Goal: Task Accomplishment & Management: Contribute content

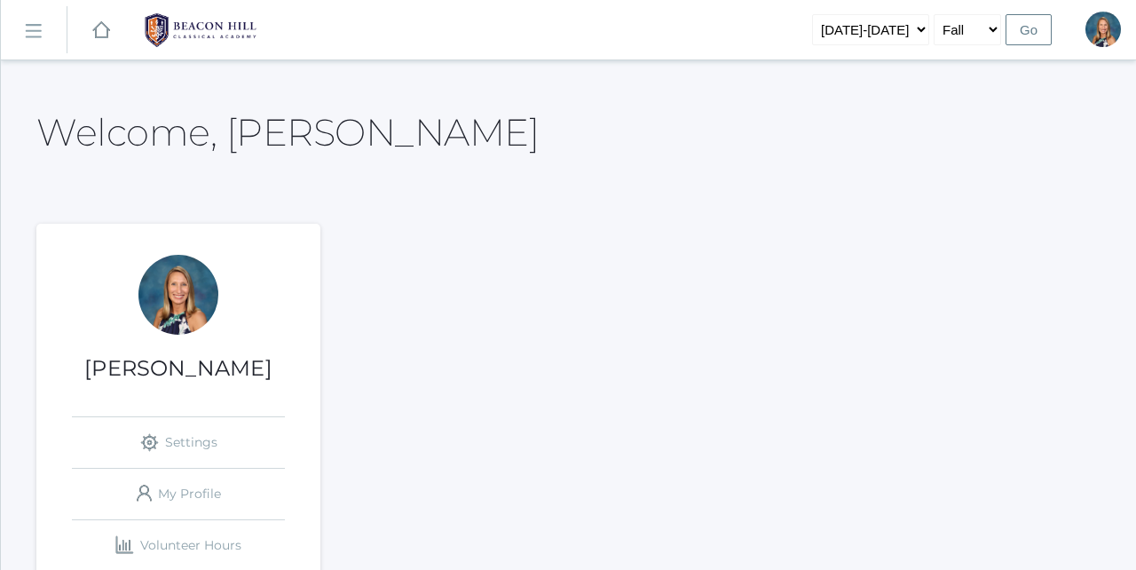
click at [36, 29] on rect at bounding box center [33, 31] width 28 height 28
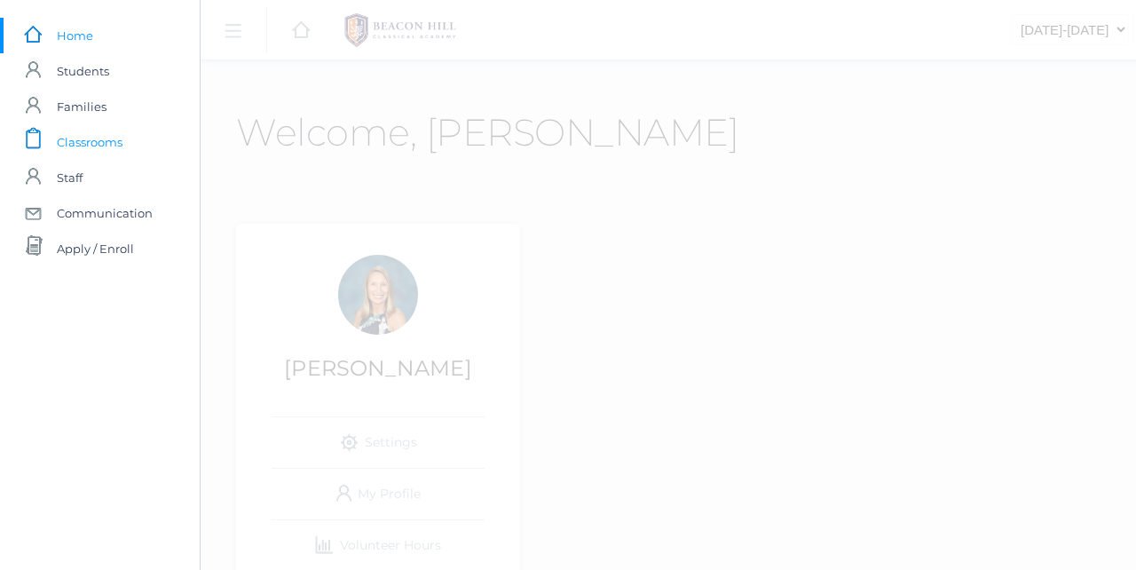
click at [89, 140] on span "Classrooms" at bounding box center [90, 141] width 66 height 35
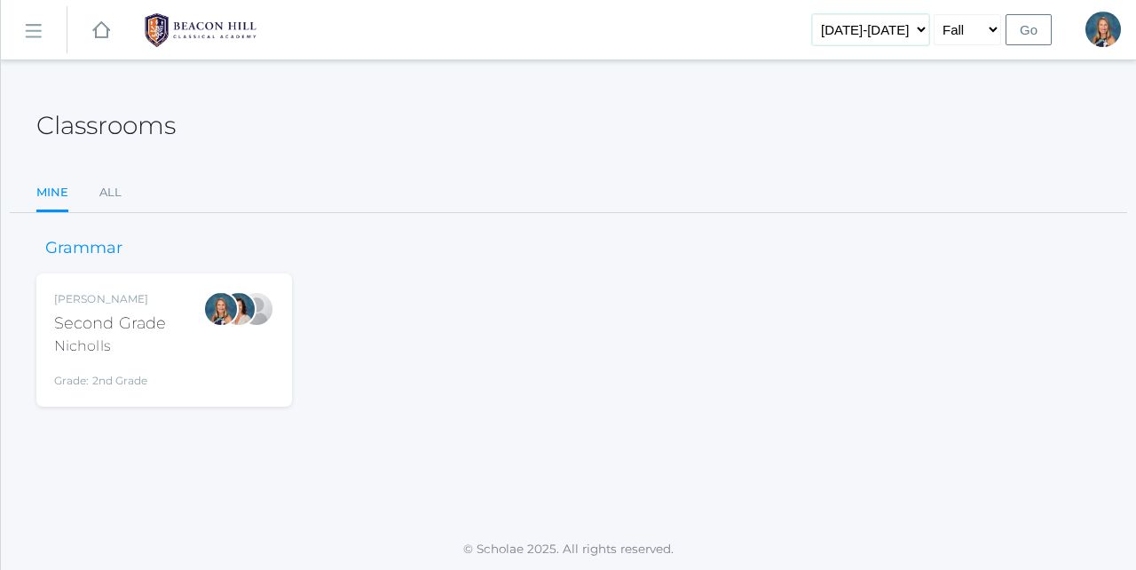
select select "[DATE]-[DATE]"
click at [1034, 34] on input "Go" at bounding box center [1029, 29] width 46 height 31
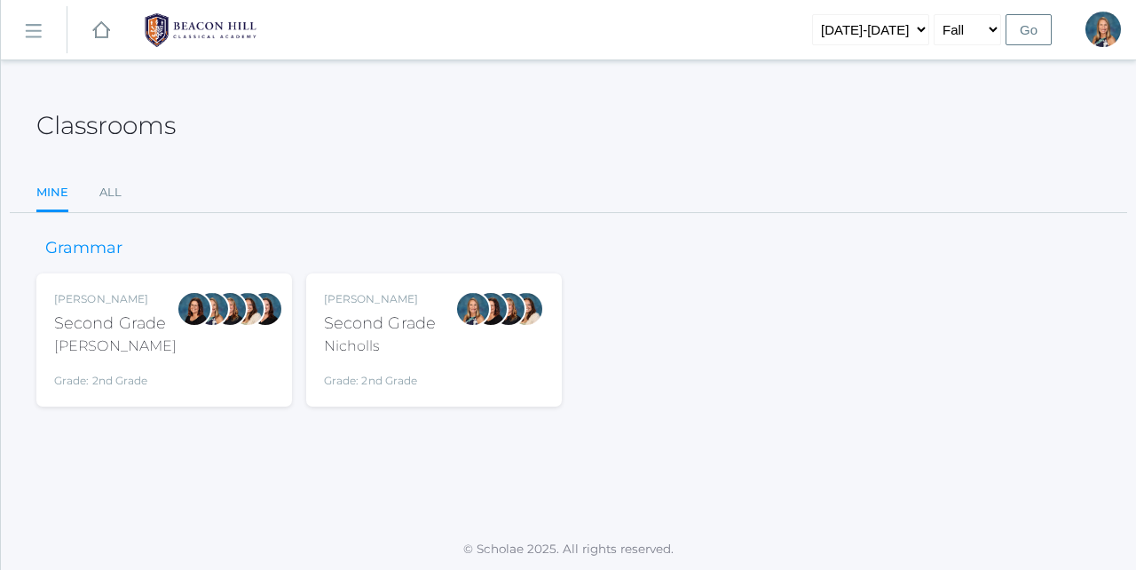
click at [348, 359] on div "[PERSON_NAME] Second Grade Nicholls Grade: 2nd Grade 02LA" at bounding box center [380, 340] width 112 height 98
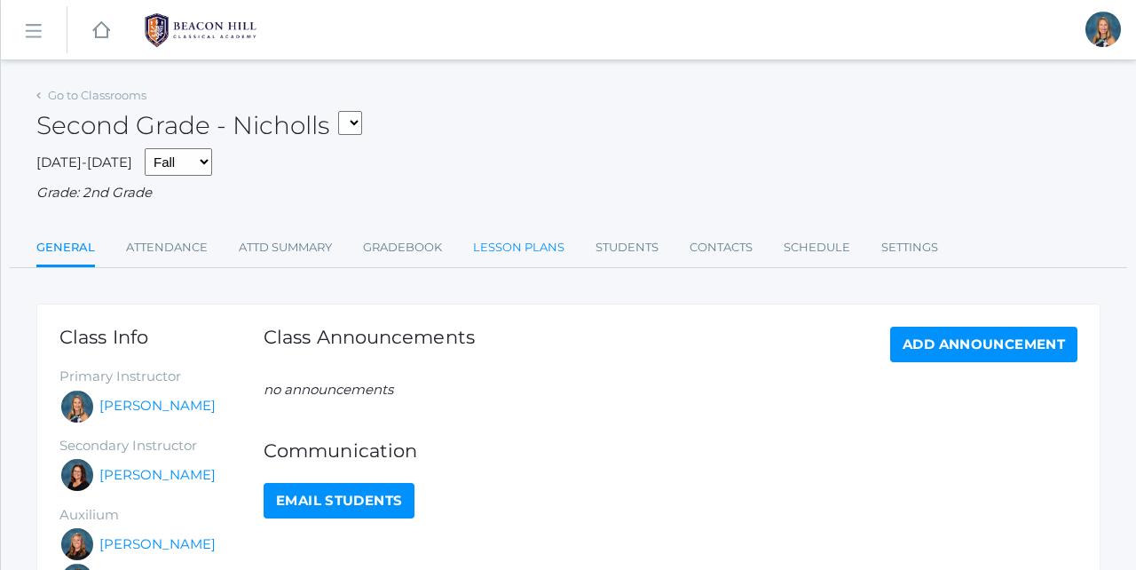
click at [507, 241] on link "Lesson Plans" at bounding box center [518, 247] width 91 height 35
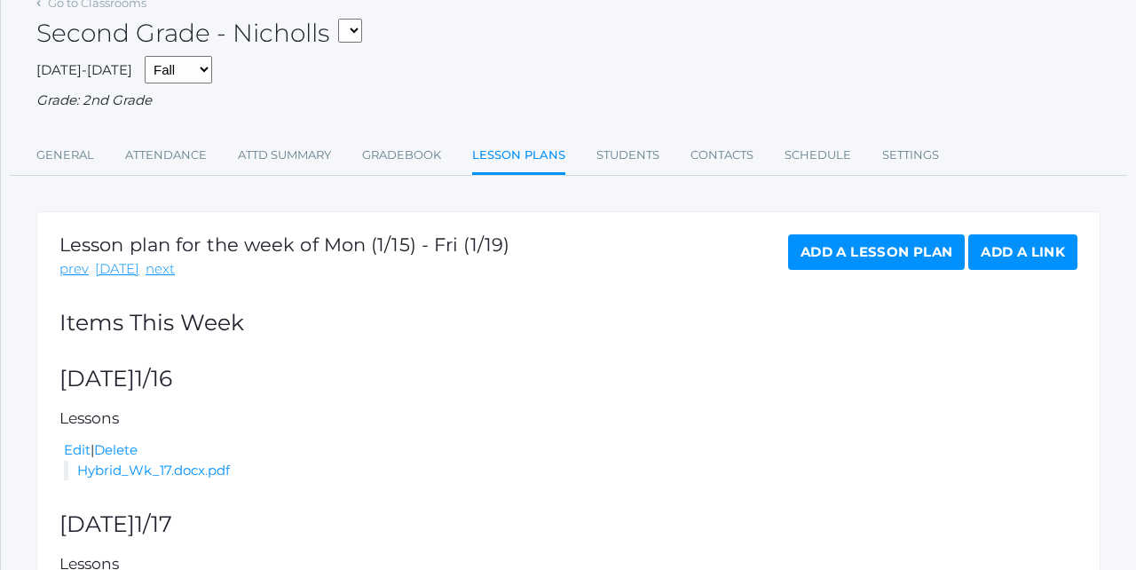
scroll to position [115, 0]
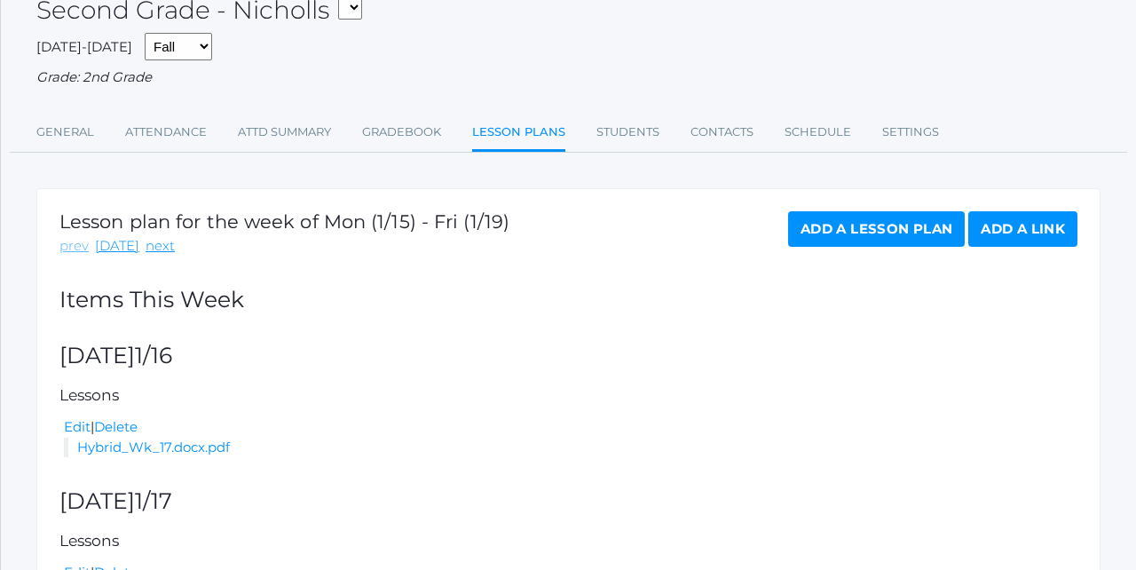
click at [69, 240] on link "prev" at bounding box center [73, 246] width 29 height 20
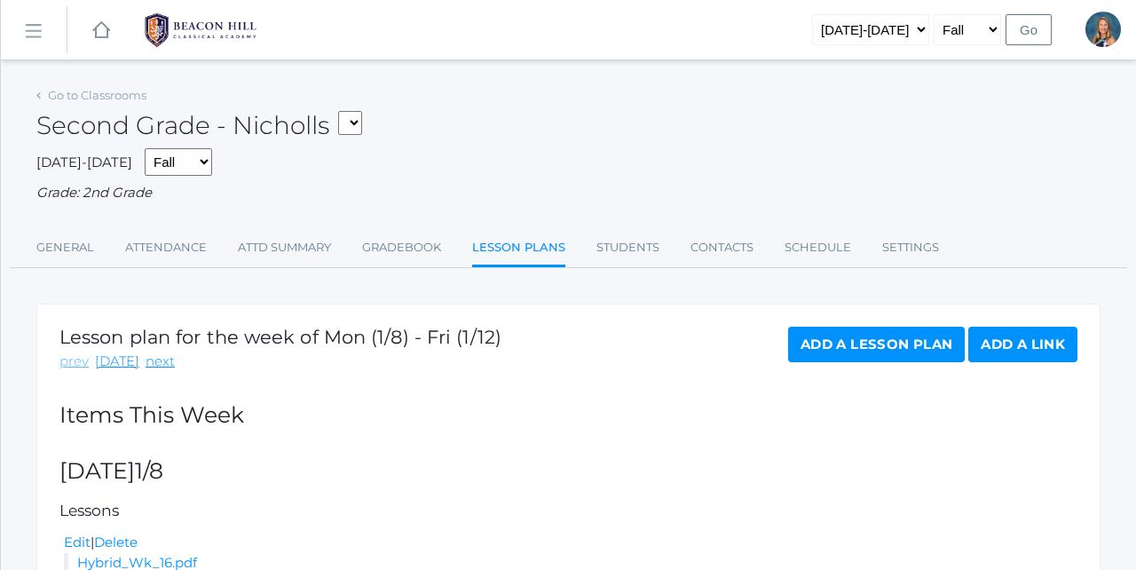
click at [74, 353] on link "prev" at bounding box center [73, 361] width 29 height 20
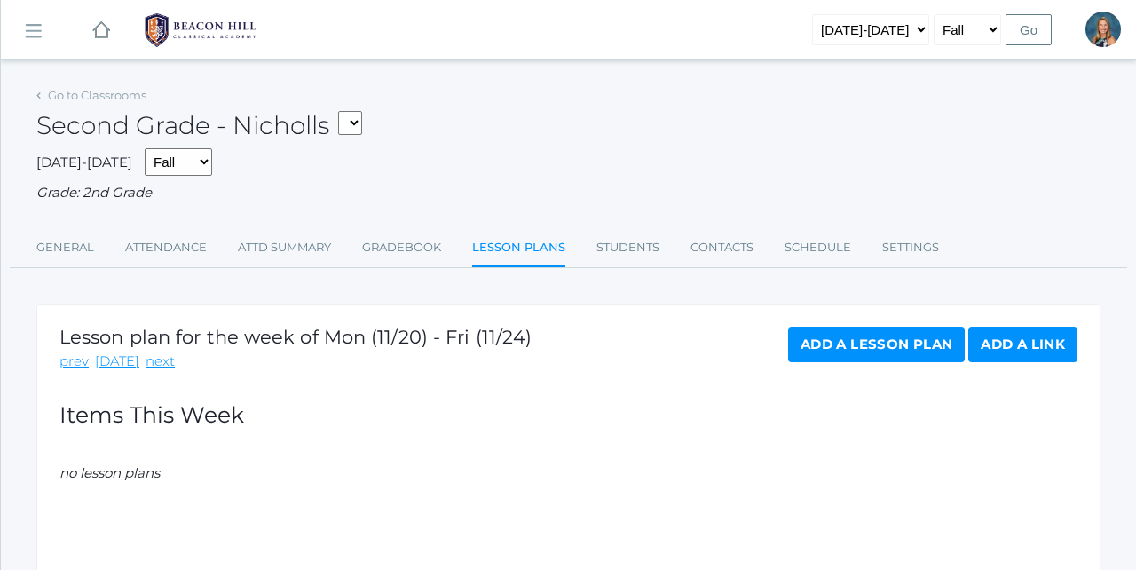
click at [74, 353] on link "prev" at bounding box center [73, 361] width 29 height 20
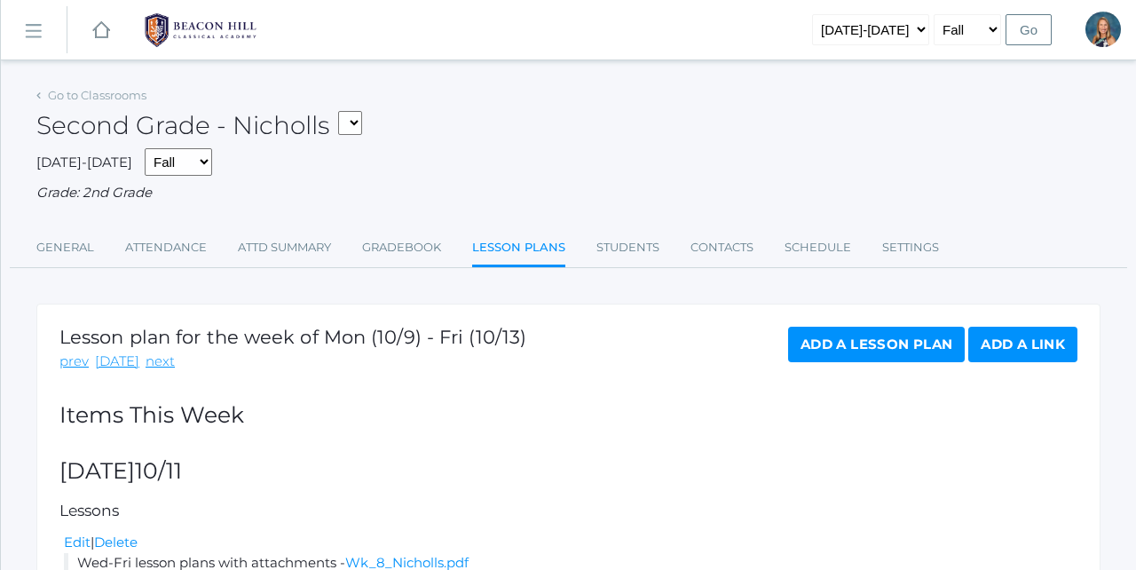
click at [74, 353] on link "prev" at bounding box center [73, 361] width 29 height 20
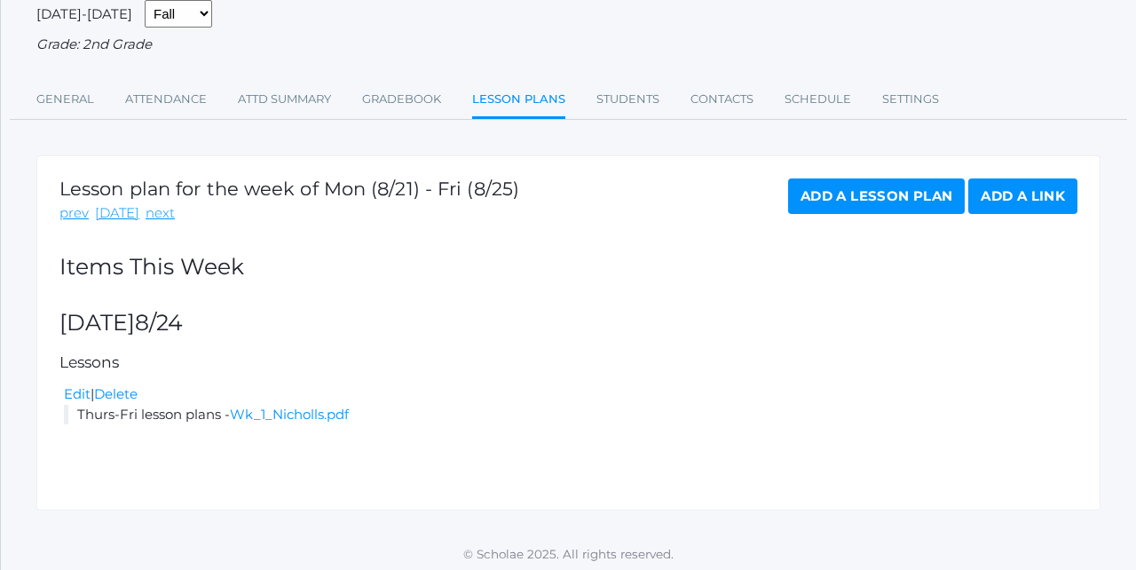
scroll to position [146, 0]
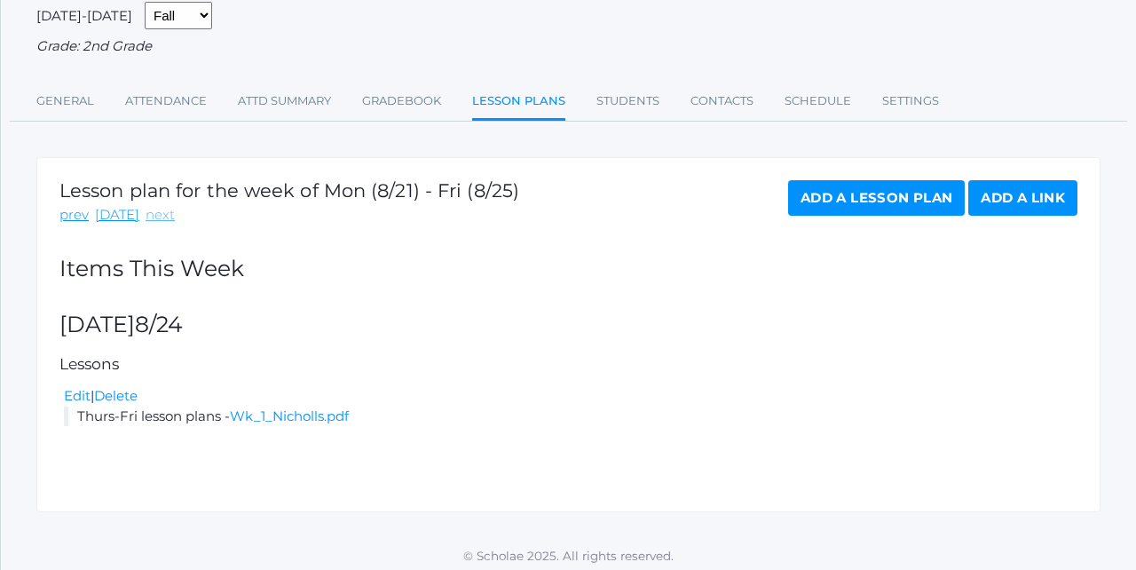
click at [146, 205] on link "next" at bounding box center [160, 215] width 29 height 20
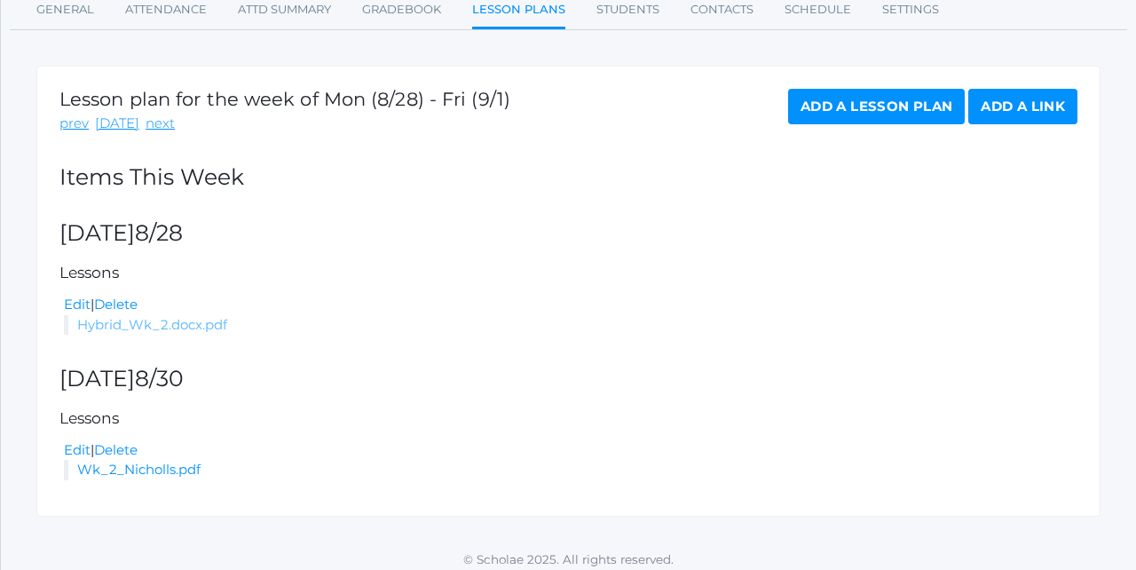
scroll to position [237, 0]
click at [176, 317] on link "Hybrid_Wk_2.docx.pdf" at bounding box center [152, 325] width 150 height 17
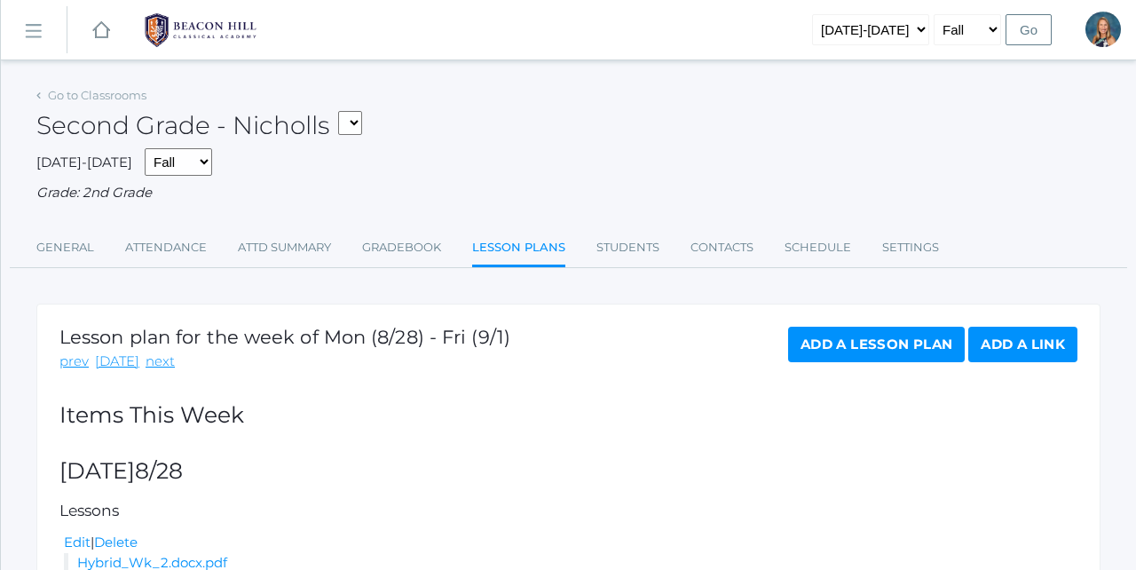
scroll to position [0, 0]
click at [28, 35] on rect at bounding box center [33, 31] width 28 height 28
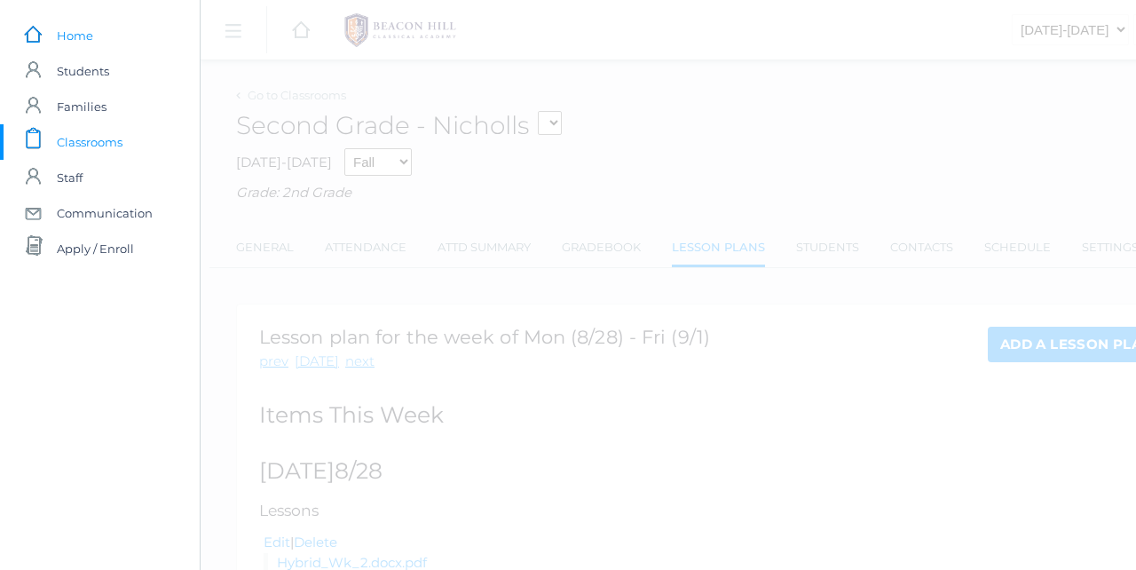
click at [67, 34] on span "Home" at bounding box center [75, 35] width 36 height 35
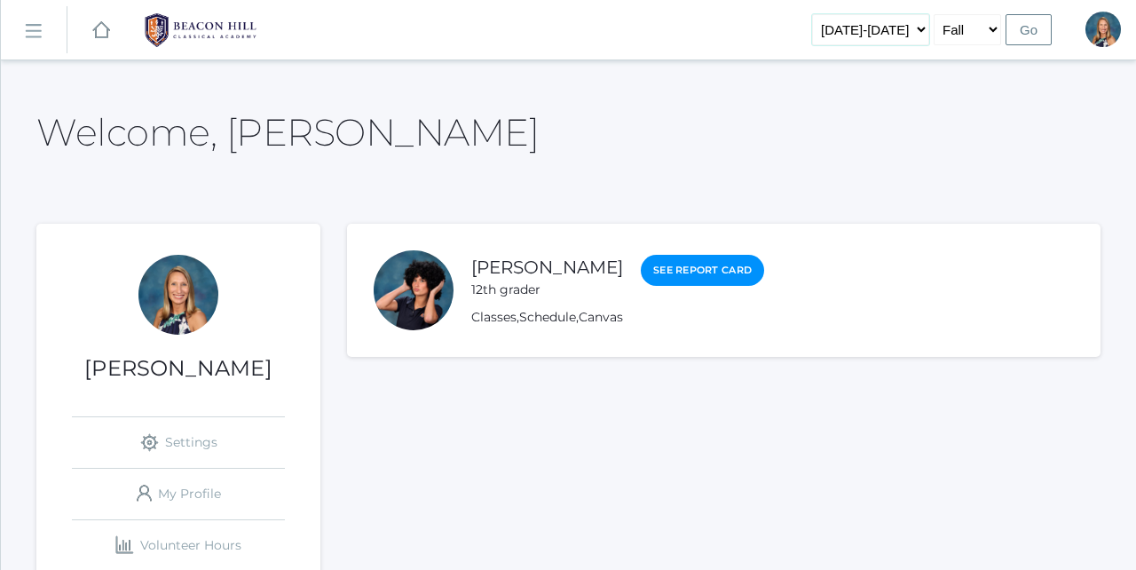
select select "[DATE]-[DATE]"
click at [1040, 33] on input "Go" at bounding box center [1029, 29] width 46 height 31
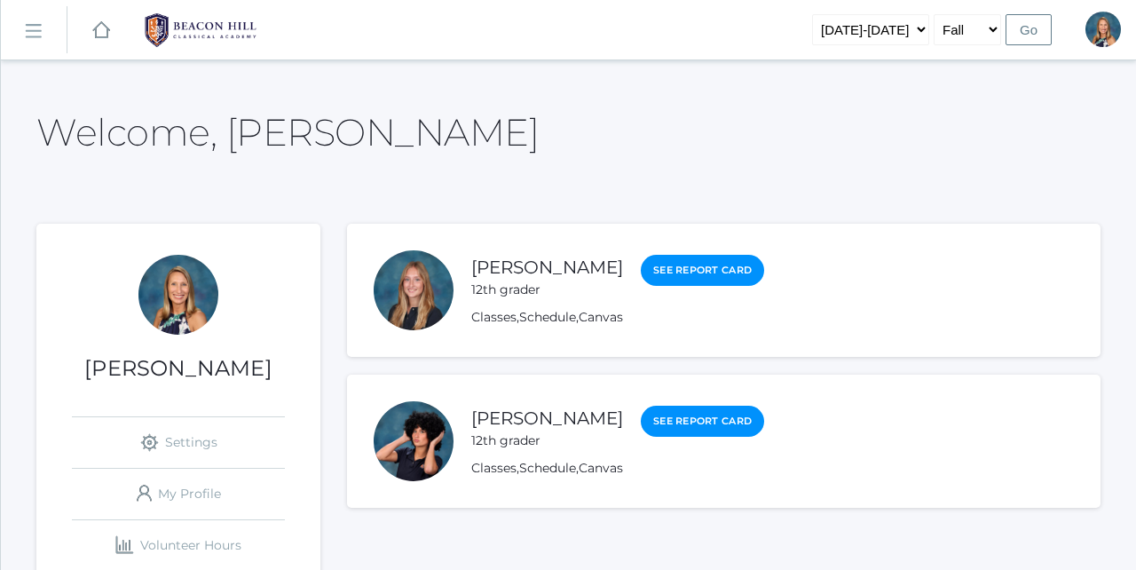
click at [29, 29] on rect at bounding box center [33, 31] width 28 height 28
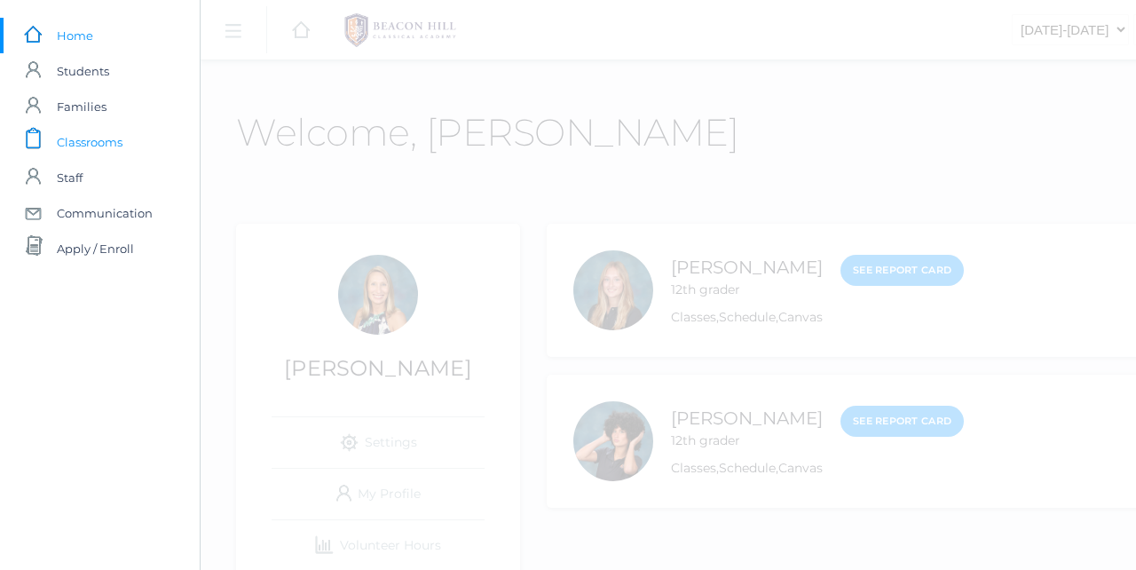
click at [89, 145] on span "Classrooms" at bounding box center [90, 141] width 66 height 35
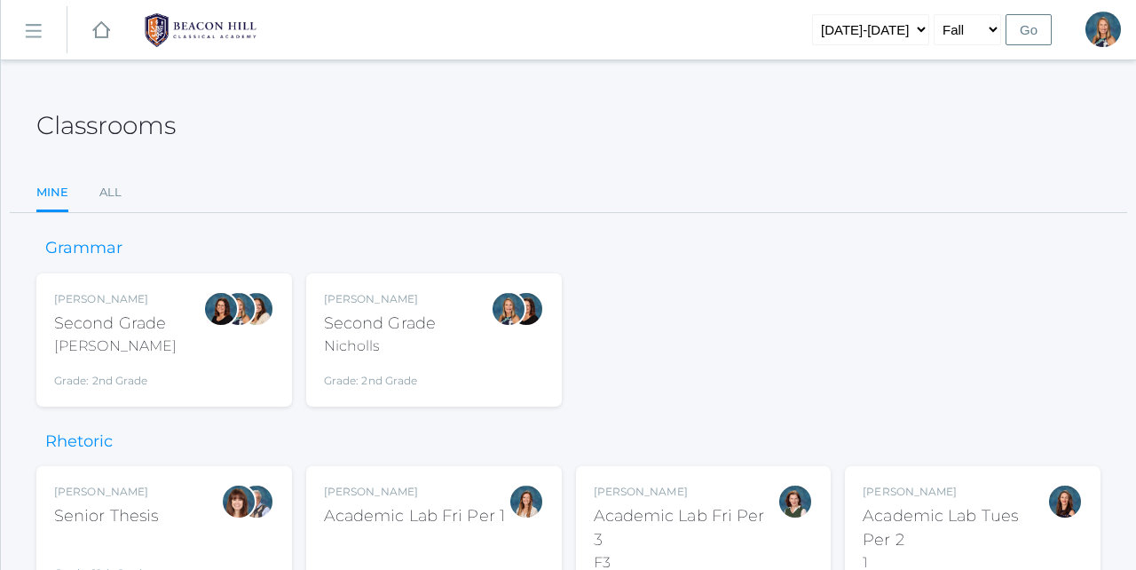
click at [414, 291] on div "[PERSON_NAME]" at bounding box center [380, 299] width 112 height 16
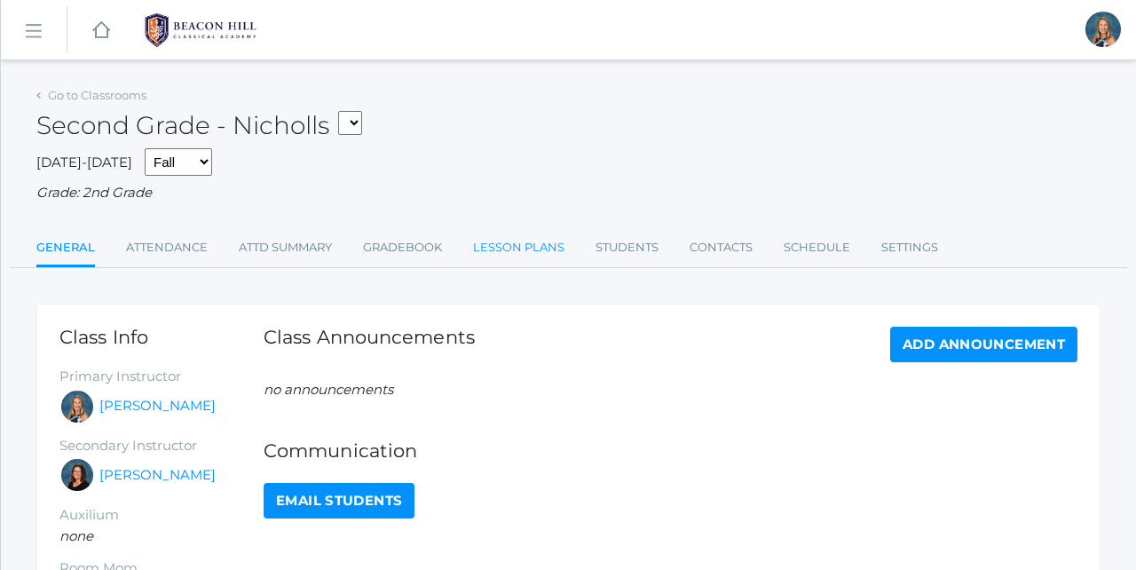
click at [532, 236] on link "Lesson Plans" at bounding box center [518, 247] width 91 height 35
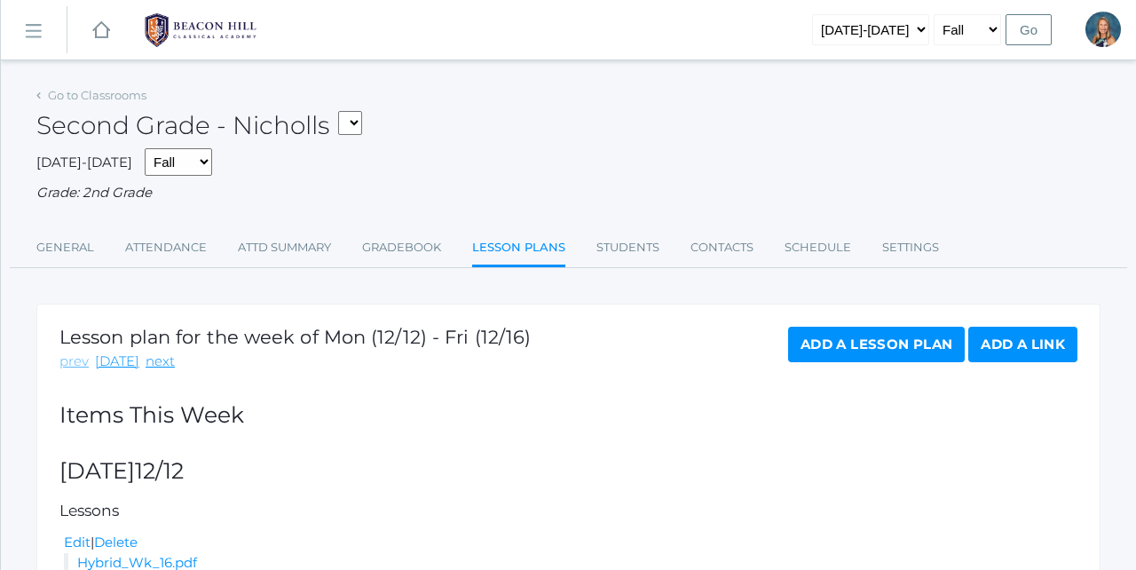
click at [72, 354] on link "prev" at bounding box center [73, 361] width 29 height 20
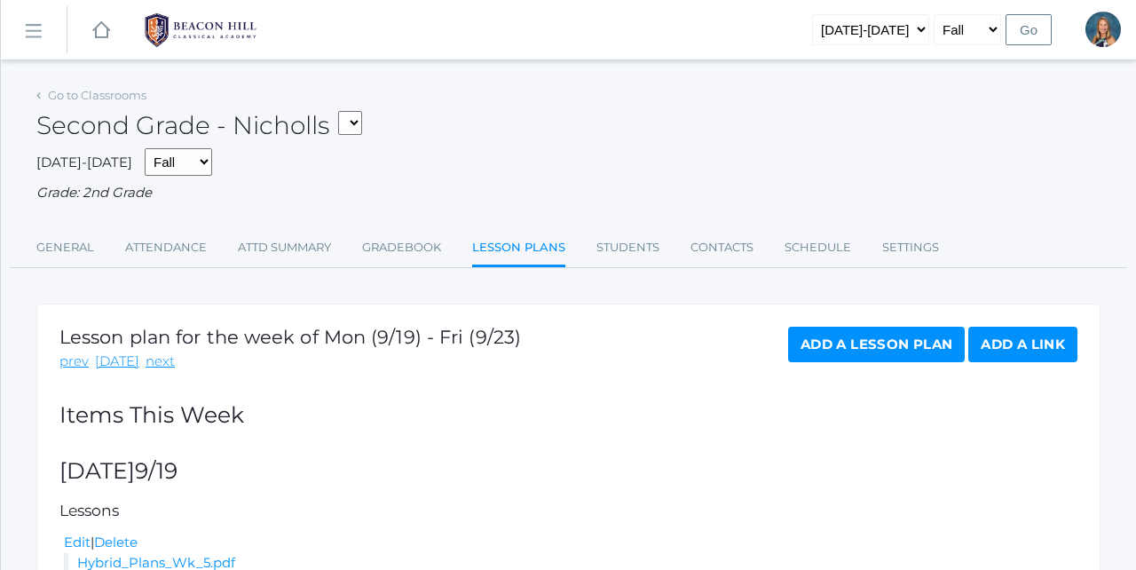
click at [72, 354] on link "prev" at bounding box center [73, 361] width 29 height 20
click at [149, 354] on link "next" at bounding box center [160, 361] width 29 height 20
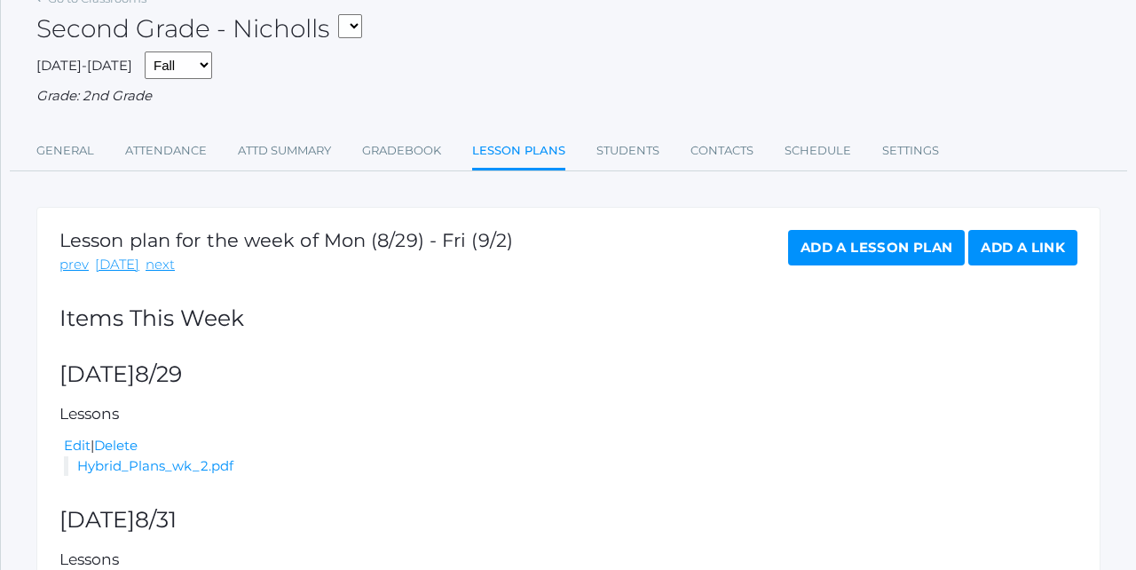
scroll to position [133, 0]
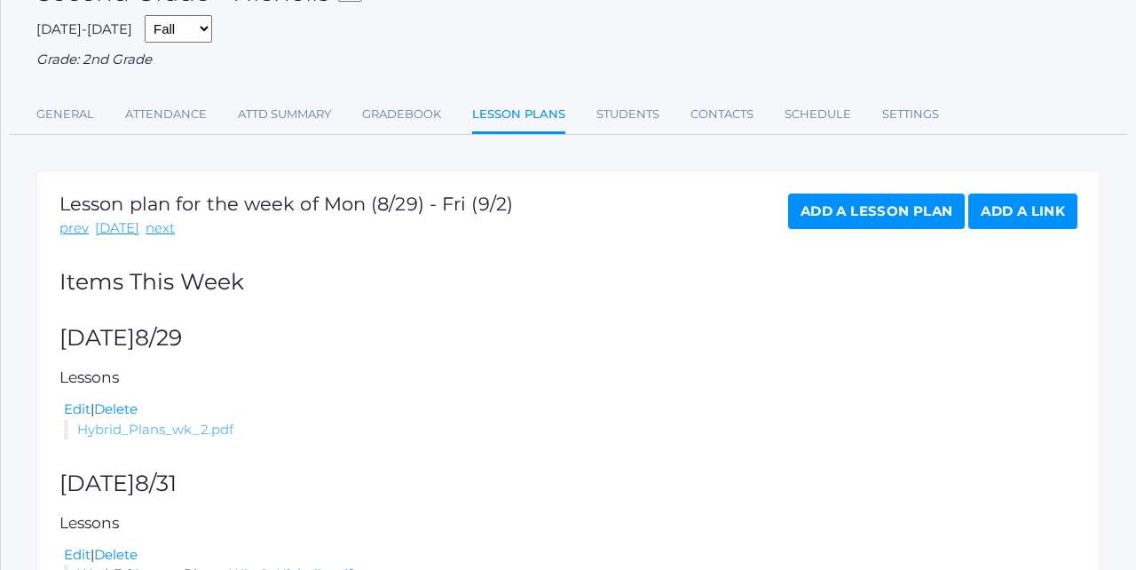
click at [162, 422] on link "Hybrid_Plans_wk_2.pdf" at bounding box center [155, 429] width 156 height 17
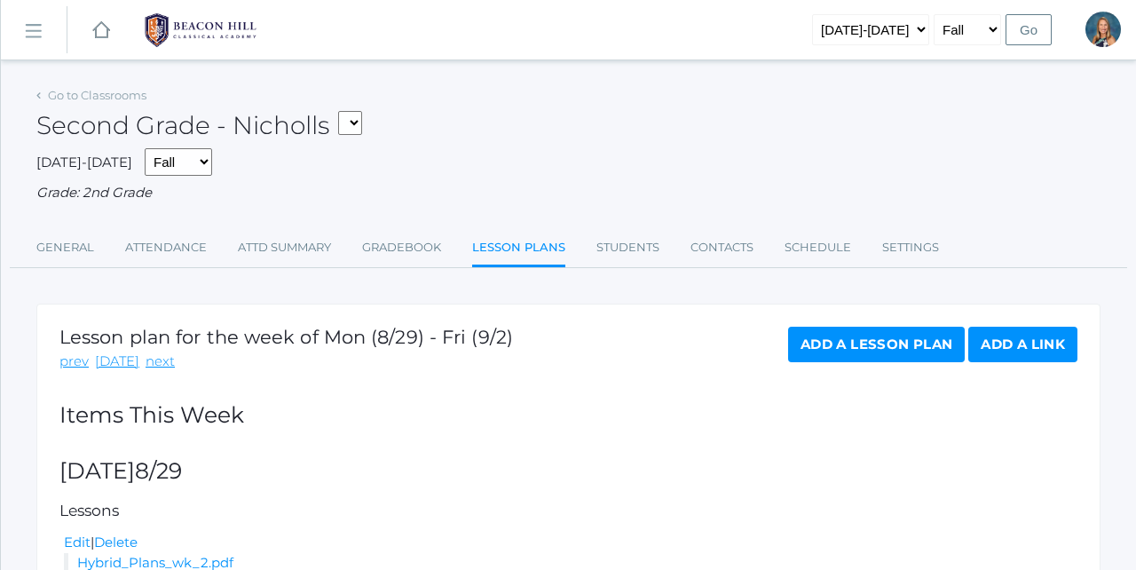
scroll to position [0, 0]
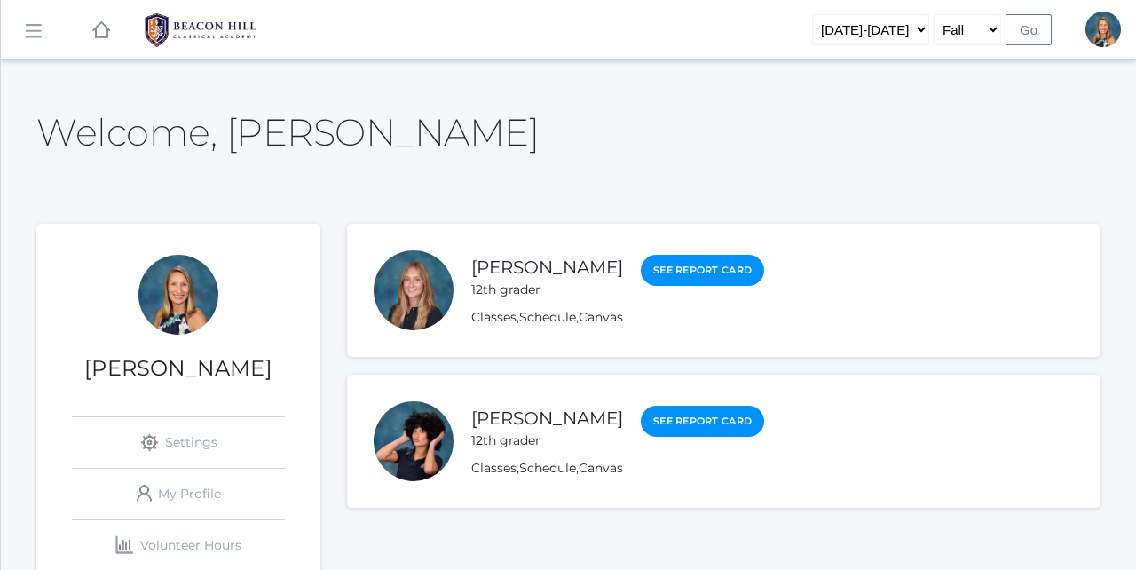
click at [28, 27] on rect at bounding box center [33, 31] width 28 height 28
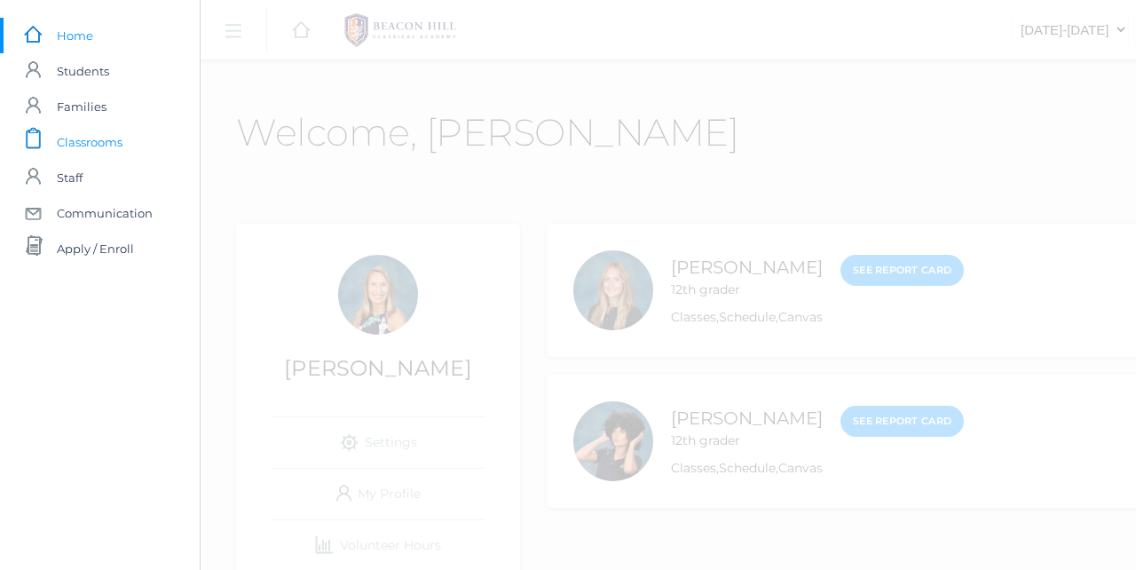
click at [81, 152] on span "Classrooms" at bounding box center [90, 141] width 66 height 35
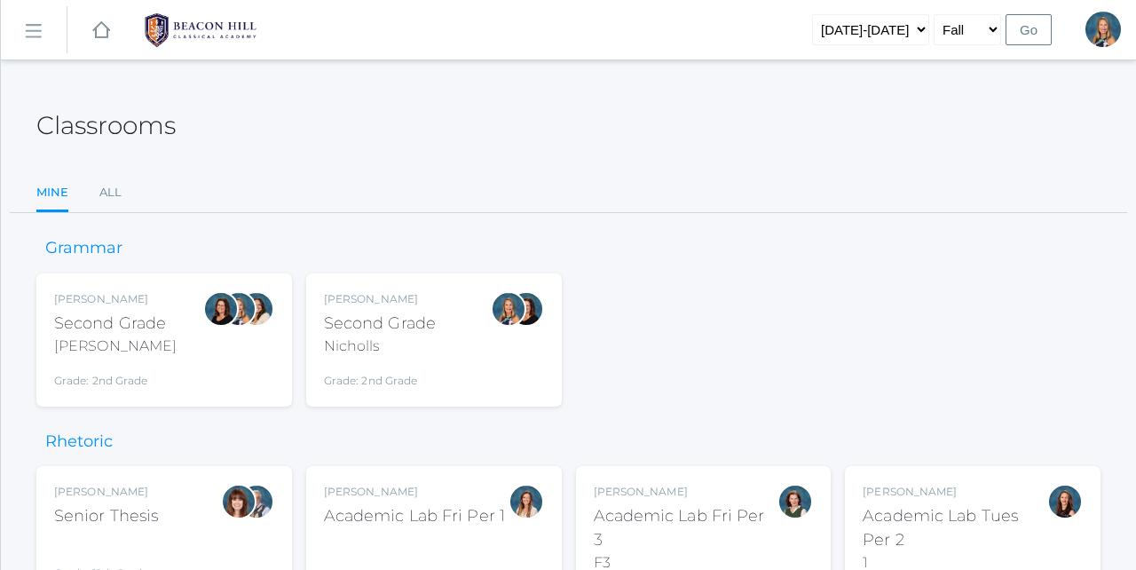
click at [361, 328] on div "Second Grade" at bounding box center [380, 324] width 112 height 24
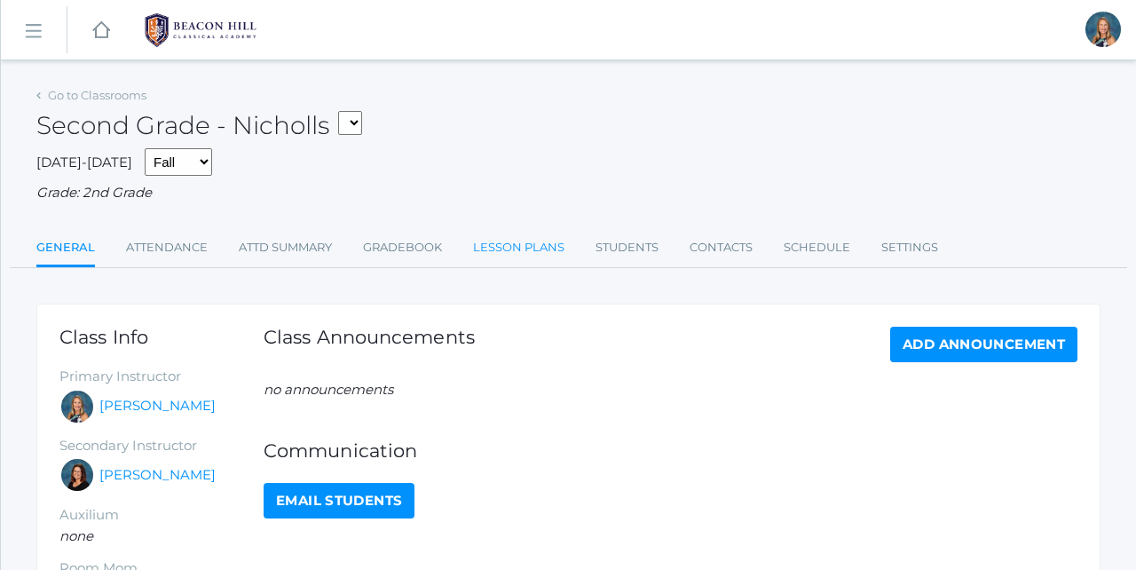
click at [522, 238] on link "Lesson Plans" at bounding box center [518, 247] width 91 height 35
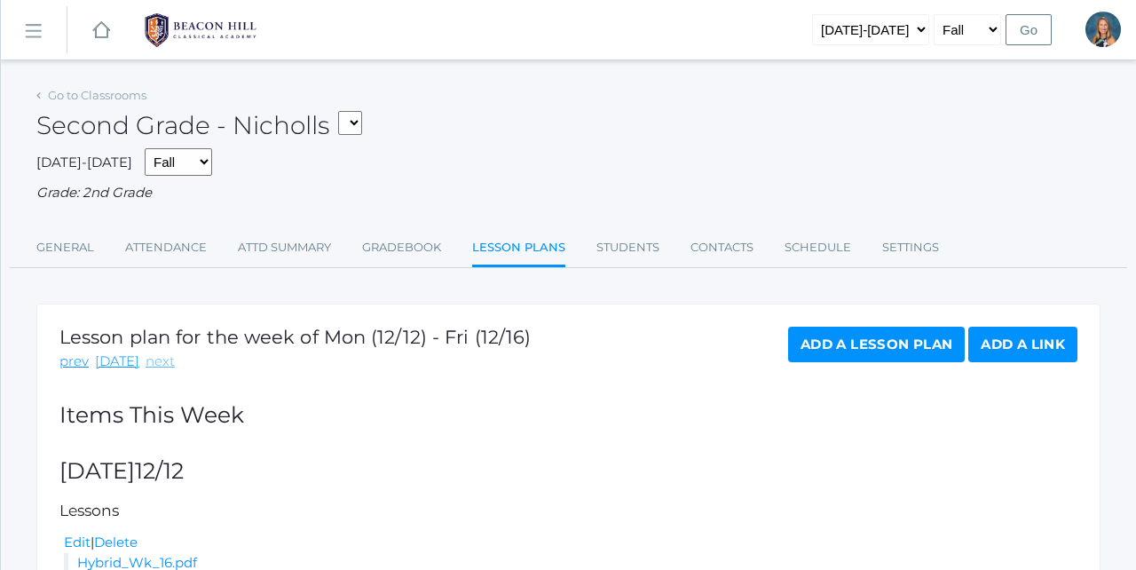
click at [156, 355] on link "next" at bounding box center [160, 361] width 29 height 20
select select "[DATE]-[DATE]"
click at [1031, 29] on input "Go" at bounding box center [1029, 29] width 46 height 31
click at [1030, 28] on input "Go" at bounding box center [1029, 29] width 46 height 31
click at [32, 30] on rect at bounding box center [33, 31] width 28 height 28
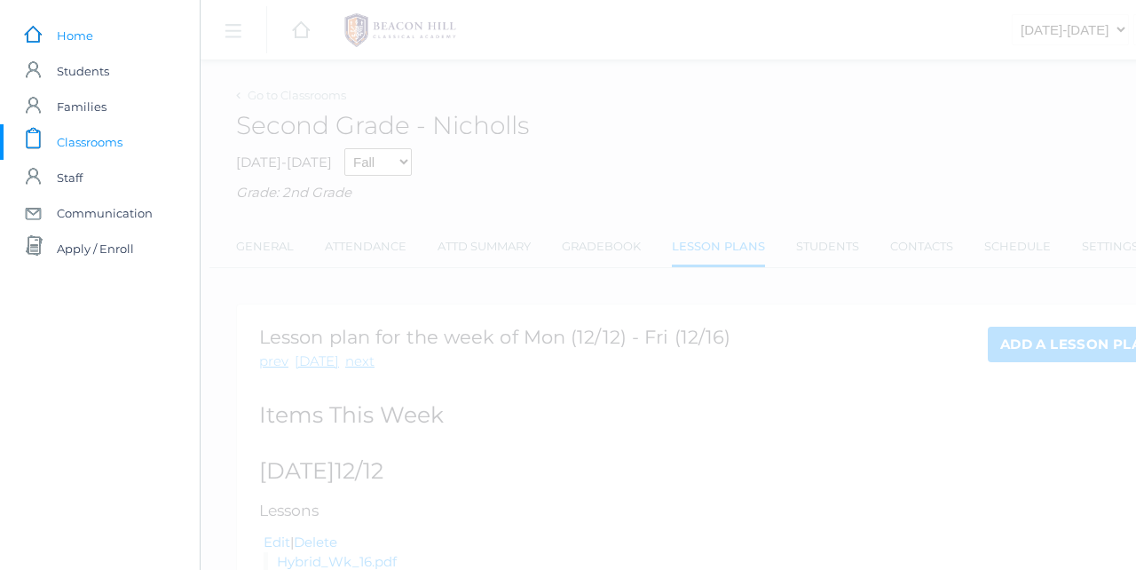
click at [63, 34] on span "Home" at bounding box center [75, 35] width 36 height 35
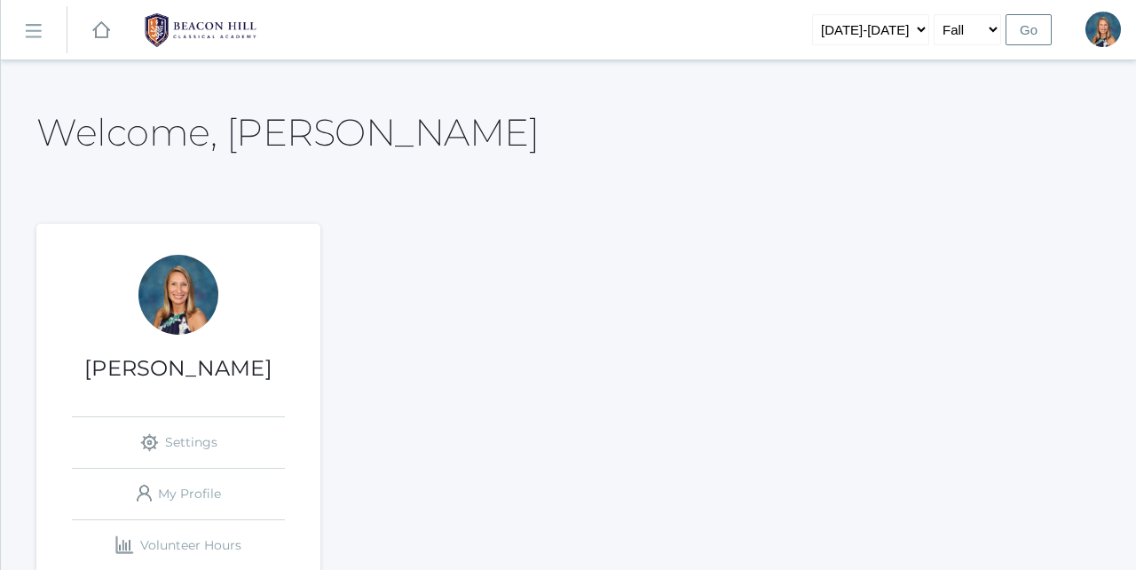
click at [42, 35] on rect at bounding box center [33, 31] width 28 height 28
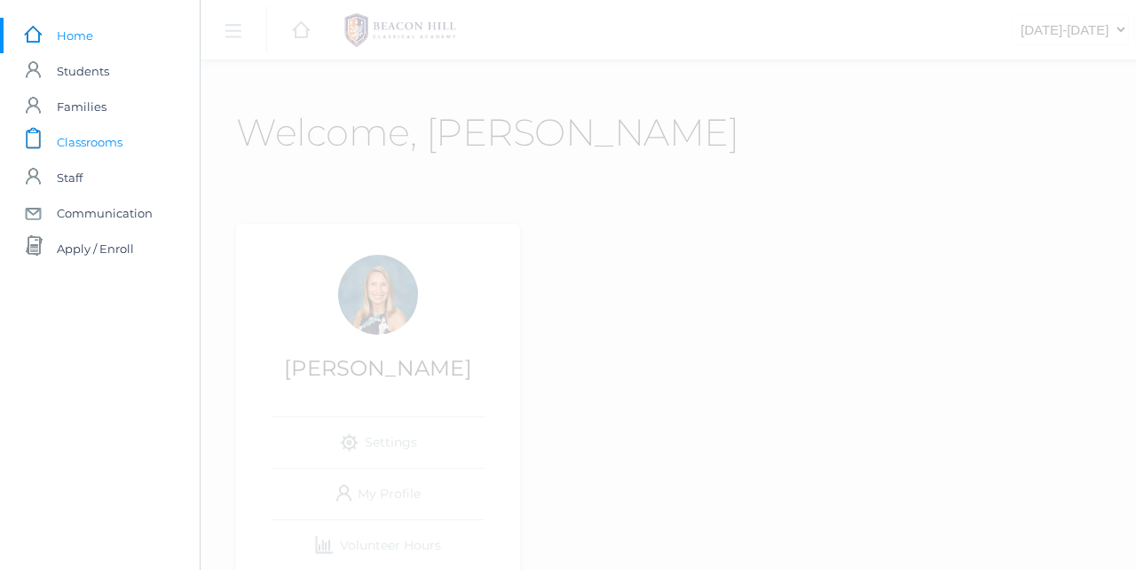
click at [118, 146] on span "Classrooms" at bounding box center [90, 141] width 66 height 35
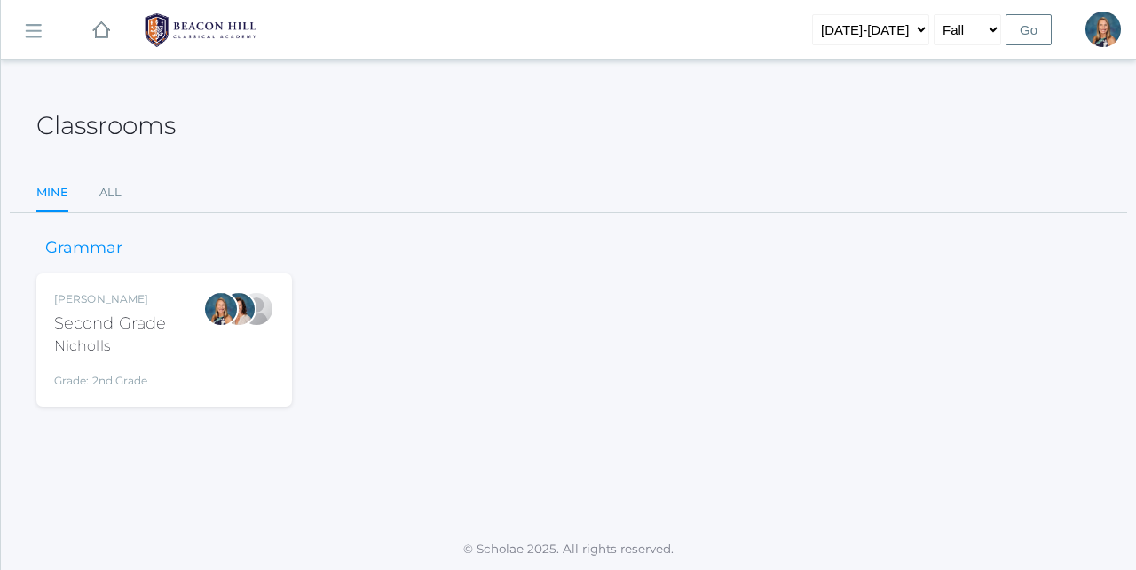
click at [138, 340] on div "Nicholls" at bounding box center [110, 345] width 112 height 21
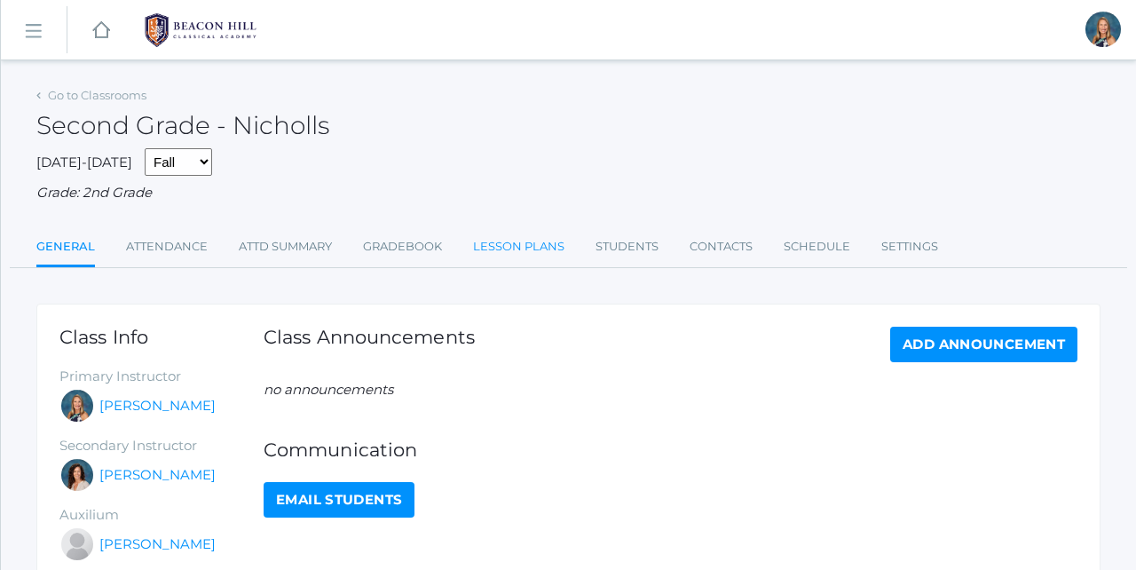
click at [503, 242] on link "Lesson Plans" at bounding box center [518, 246] width 91 height 35
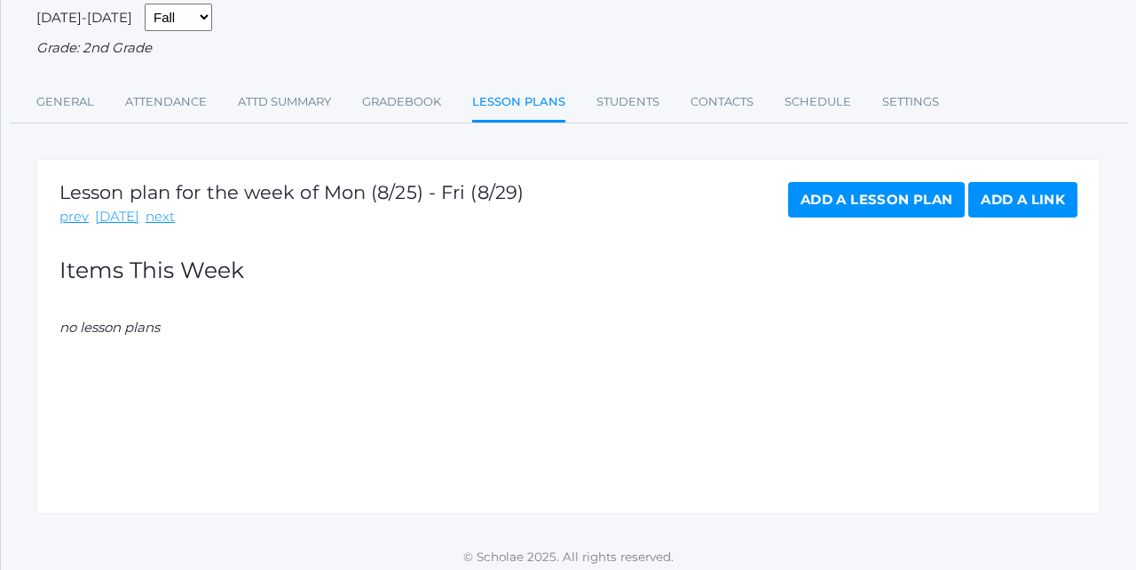
scroll to position [144, 0]
click at [872, 194] on link "Add a Lesson Plan" at bounding box center [876, 200] width 177 height 35
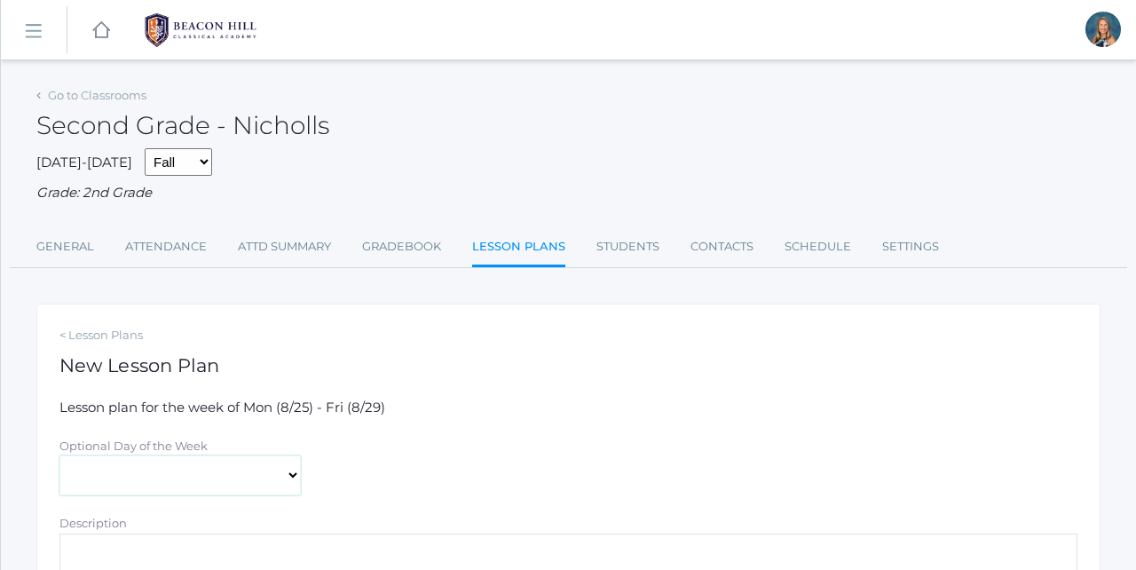
select select "2025-08-28"
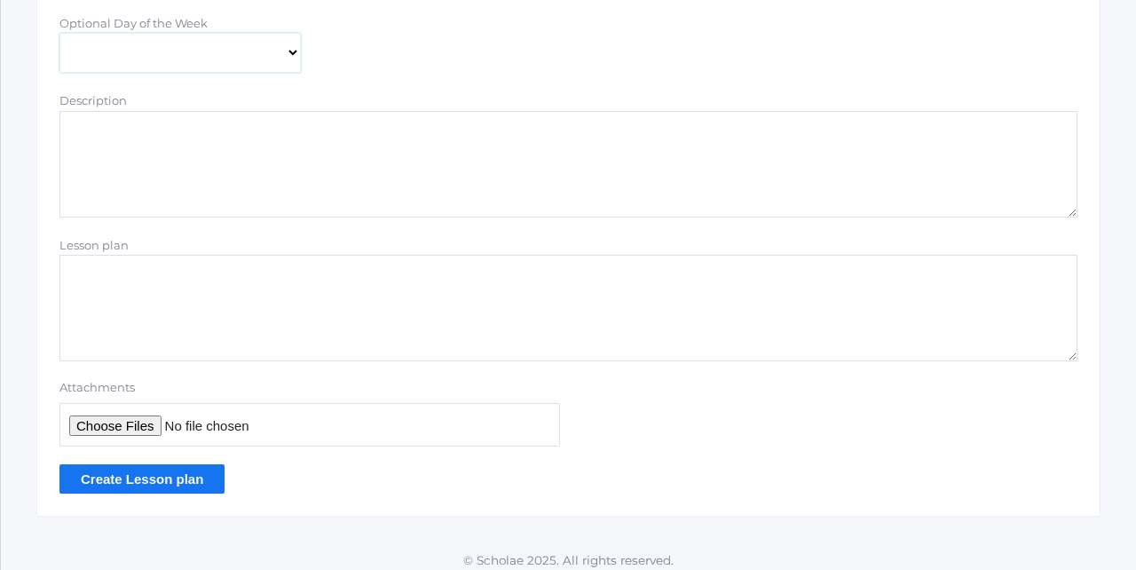
scroll to position [422, 0]
click at [97, 279] on textarea "Lesson plan" at bounding box center [568, 309] width 1018 height 106
click at [84, 148] on textarea "Description" at bounding box center [568, 165] width 1018 height 106
type textarea "Lesson Plans Wk 1"
click at [127, 409] on input "Attachments" at bounding box center [309, 425] width 501 height 43
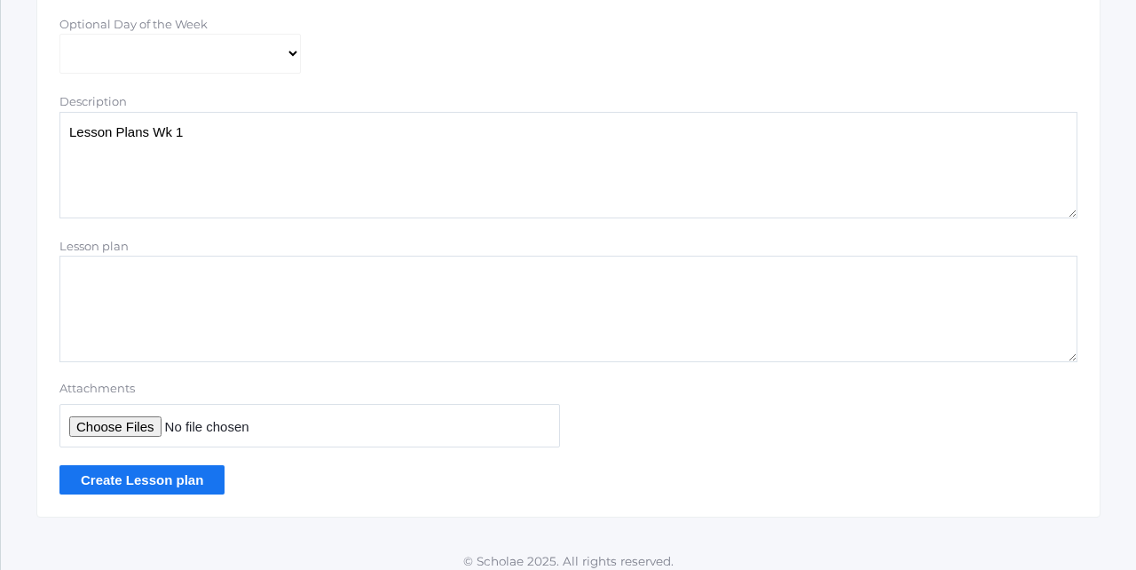
type input "C:\fakepath\Wk 1 Nicholls 25_26.pdf"
click at [137, 475] on input "Create Lesson plan" at bounding box center [141, 479] width 165 height 29
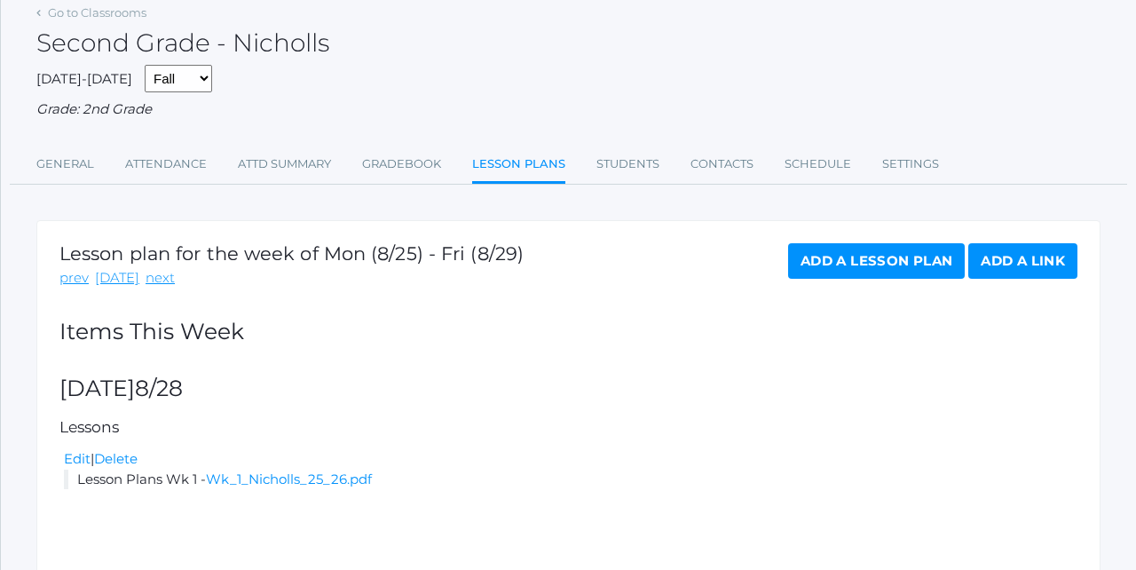
scroll to position [124, 0]
click at [154, 268] on link "next" at bounding box center [160, 278] width 29 height 20
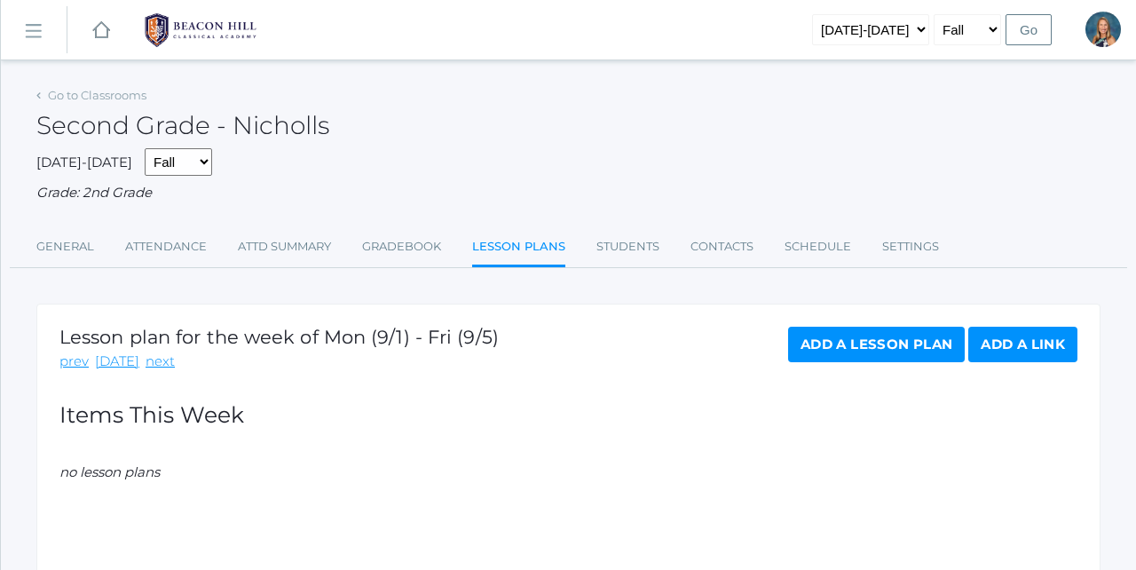
click at [846, 337] on link "Add a Lesson Plan" at bounding box center [876, 344] width 177 height 35
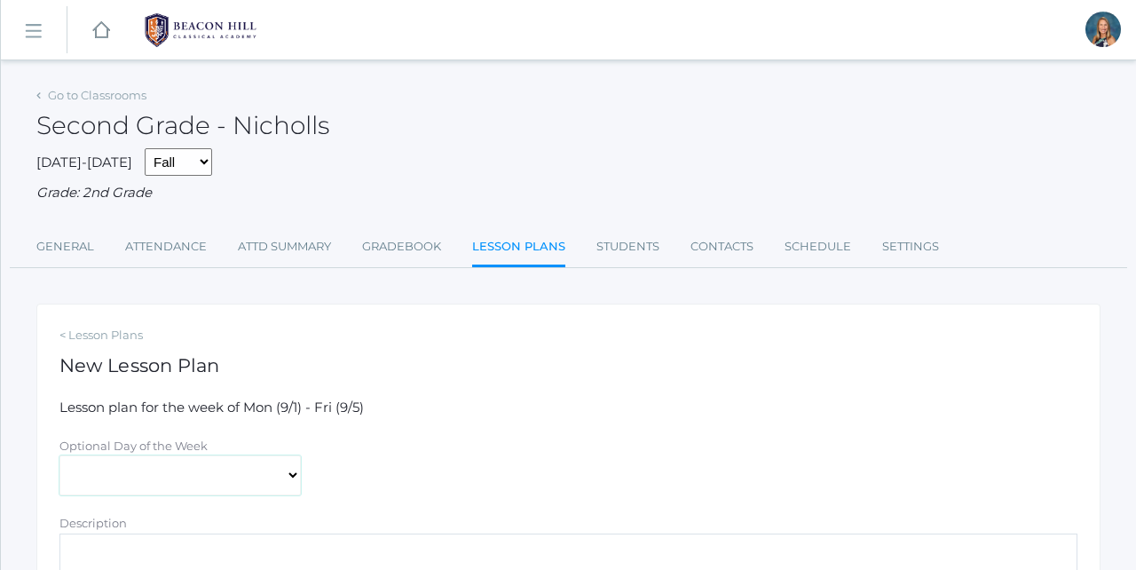
select select "2025-09-02"
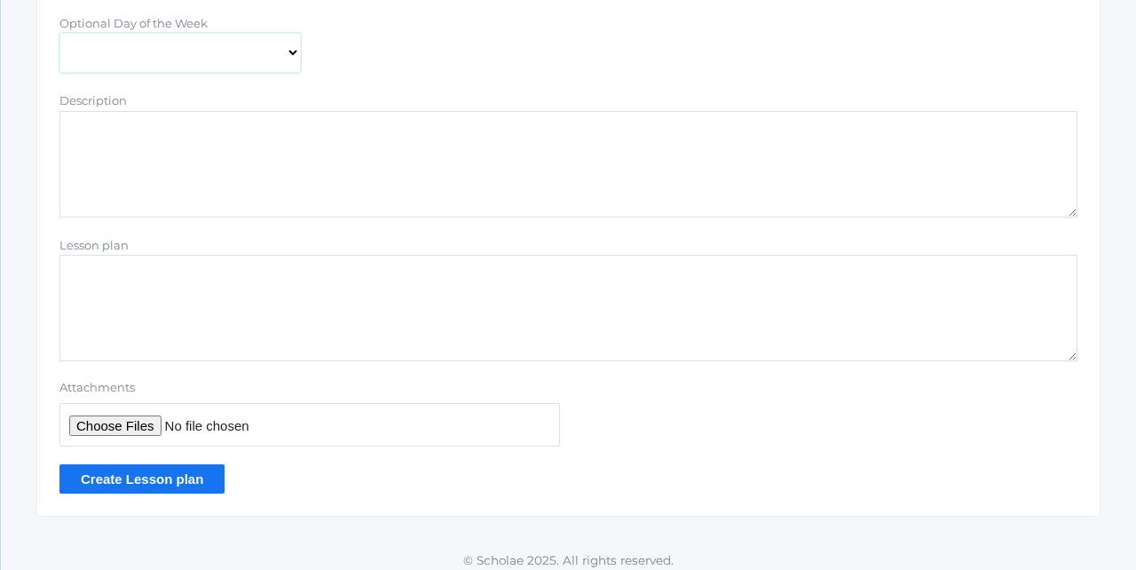
scroll to position [422, 0]
click at [134, 416] on input "Attachments" at bounding box center [309, 425] width 501 height 43
type input "C:\fakepath\Hybrid Wk 1.pdf"
click at [149, 465] on input "Create Lesson plan" at bounding box center [141, 479] width 165 height 29
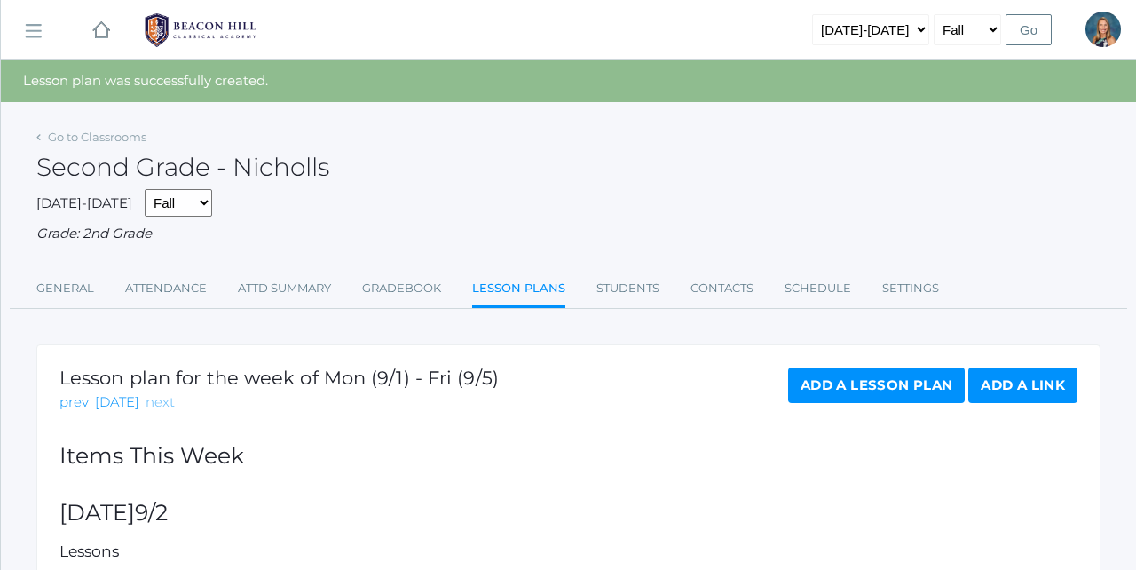
click at [157, 392] on link "next" at bounding box center [160, 402] width 29 height 20
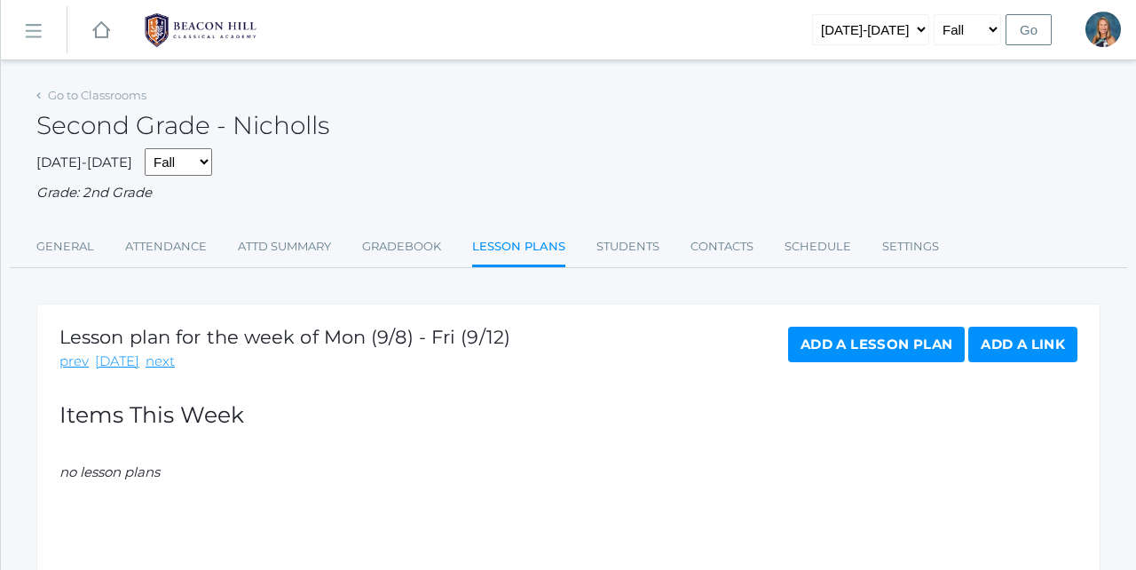
click at [826, 330] on link "Add a Lesson Plan" at bounding box center [876, 344] width 177 height 35
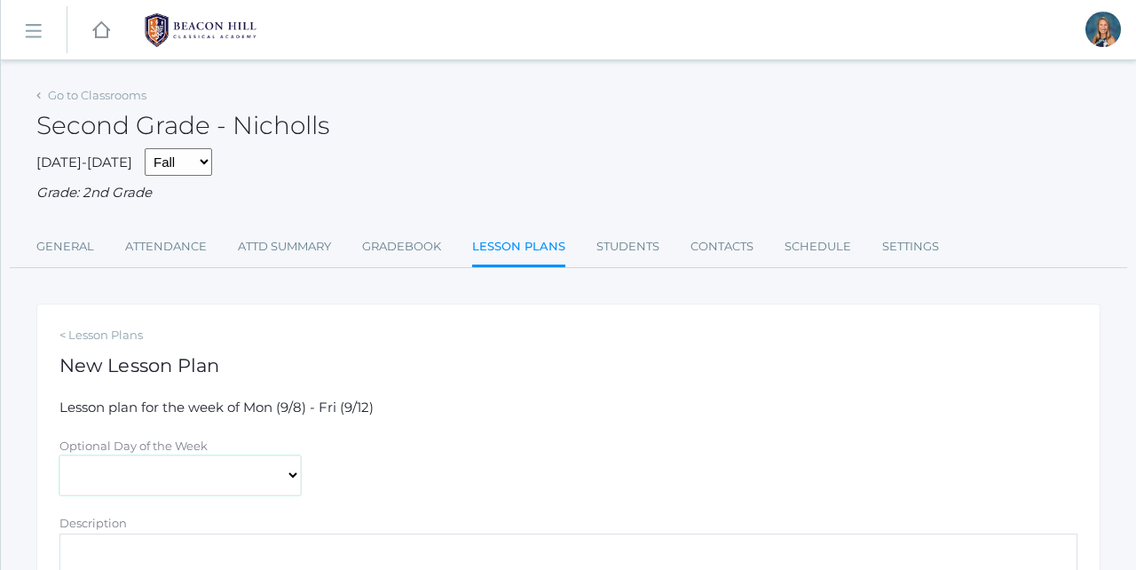
select select "[DATE]"
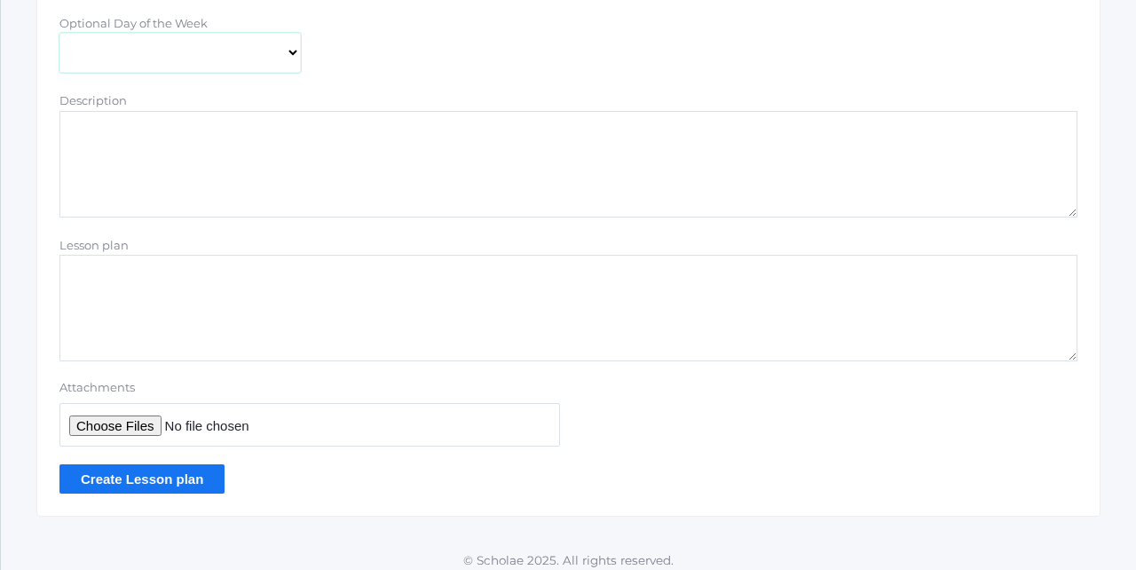
scroll to position [422, 0]
click at [123, 414] on input "Attachments" at bounding box center [309, 425] width 501 height 43
type input "C:\fakepath\Hybrid Wk 2.pdf"
click at [119, 475] on input "Create Lesson plan" at bounding box center [141, 479] width 165 height 29
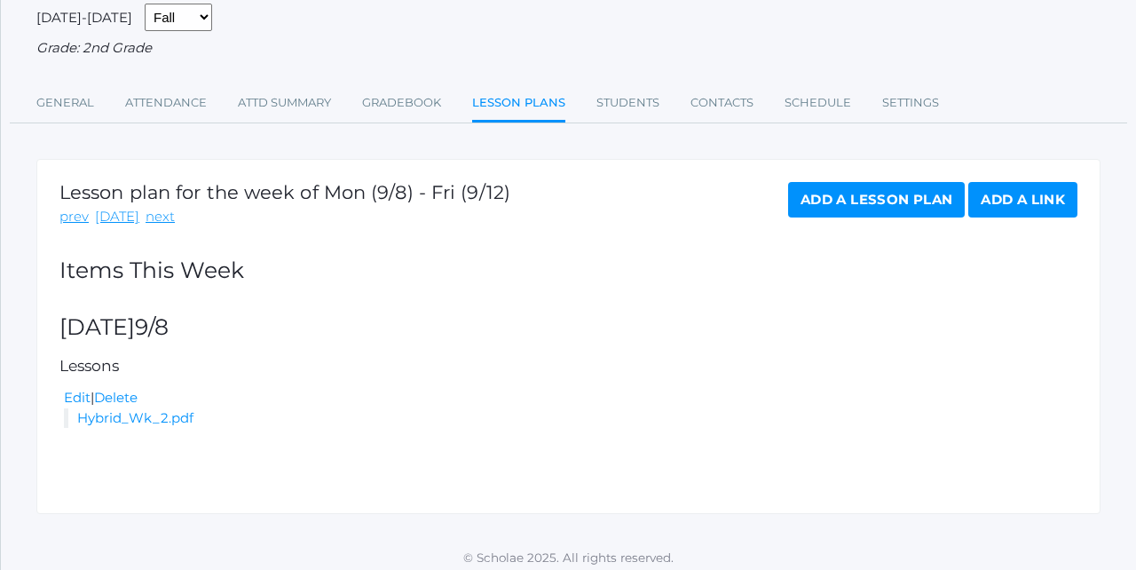
scroll to position [185, 0]
click at [162, 410] on link "Hybrid_Wk_2.pdf" at bounding box center [135, 418] width 116 height 17
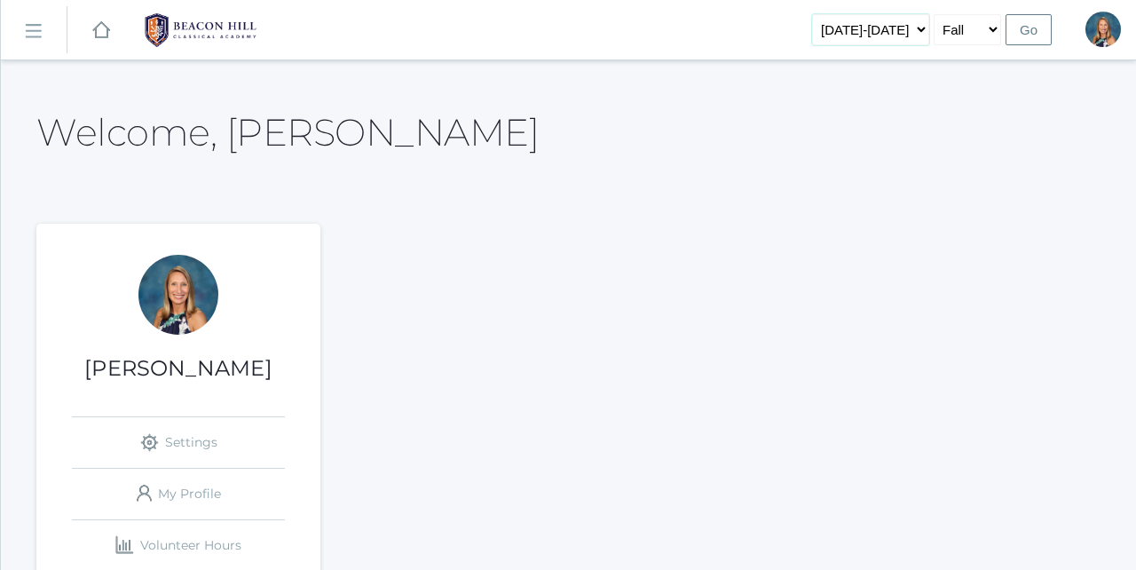
click at [895, 28] on select "2019-2020 2020-2021 2021-2022 2022-2023 2023-2024 2024-2025 2025-2026" at bounding box center [870, 29] width 117 height 31
select select "[DATE]-[DATE]"
click at [1029, 31] on input "Go" at bounding box center [1029, 29] width 46 height 31
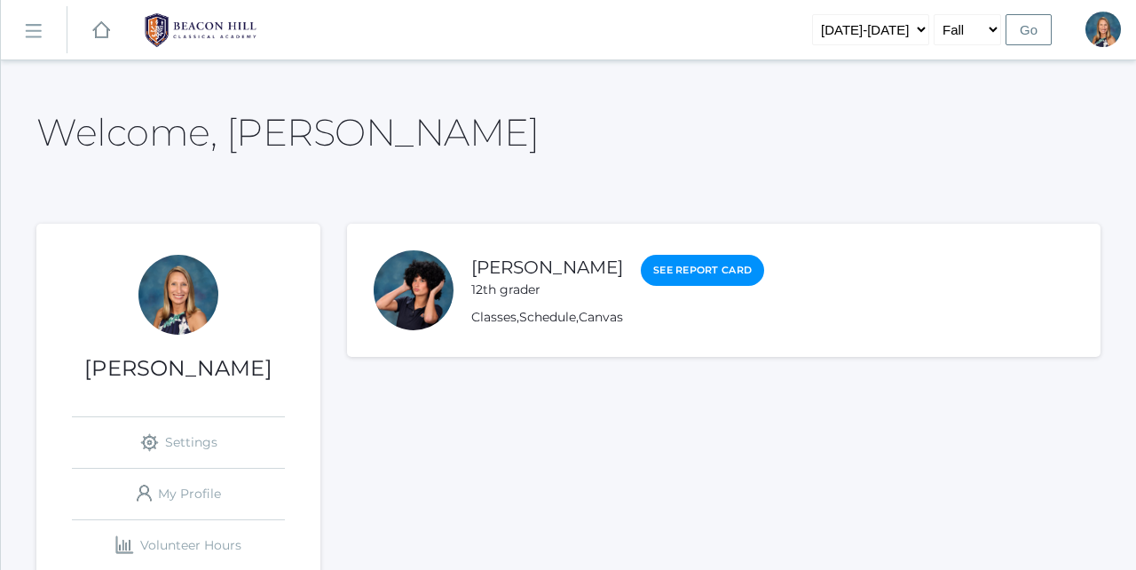
click at [28, 24] on rect at bounding box center [33, 31] width 28 height 28
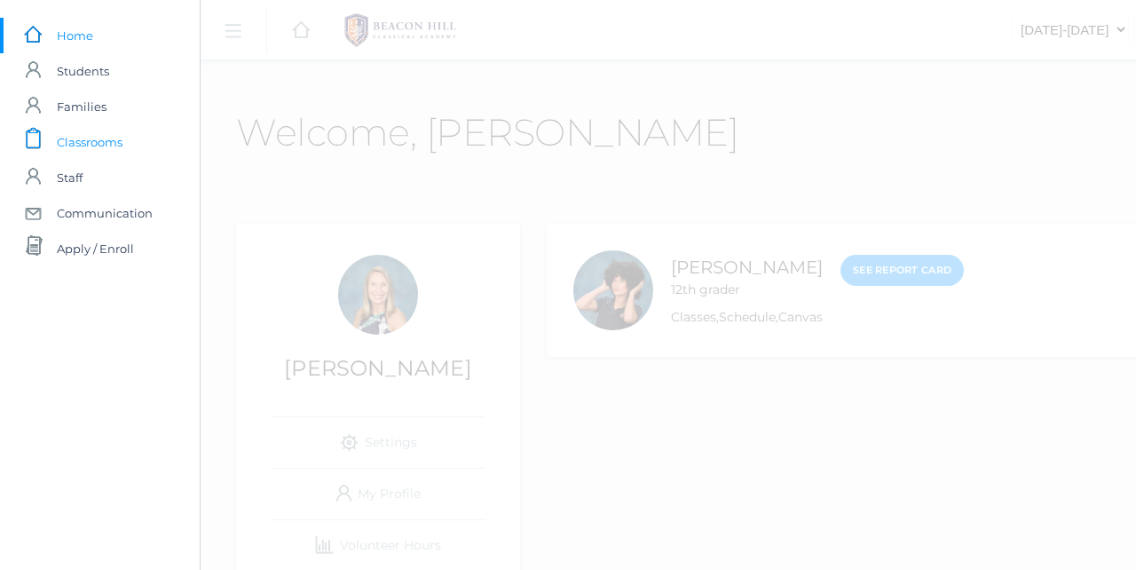
click at [100, 135] on span "Classrooms" at bounding box center [90, 141] width 66 height 35
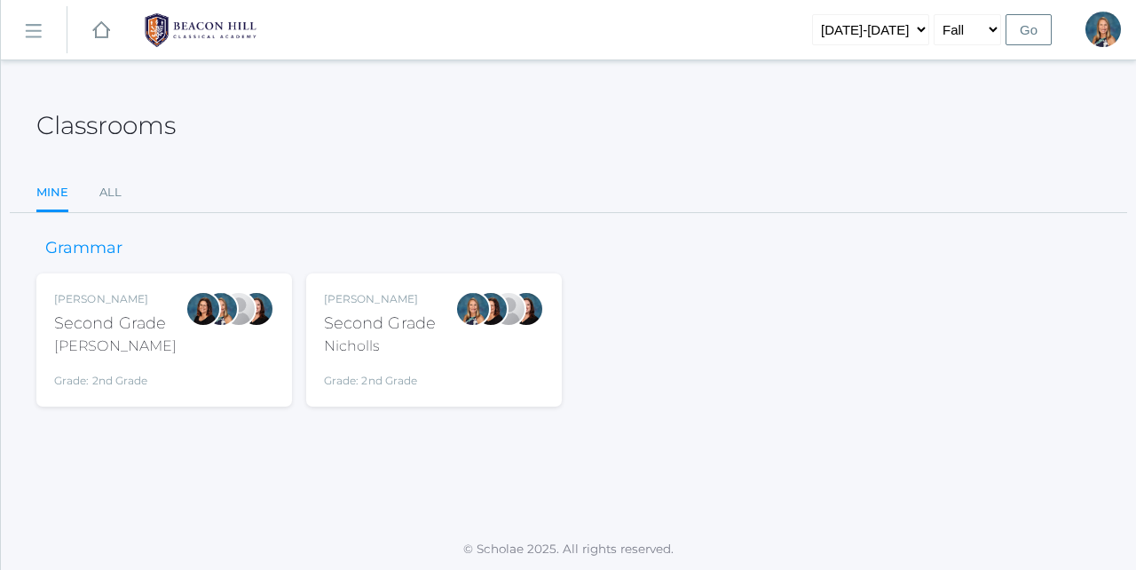
click at [433, 364] on div "Grade: 2nd Grade" at bounding box center [380, 376] width 112 height 25
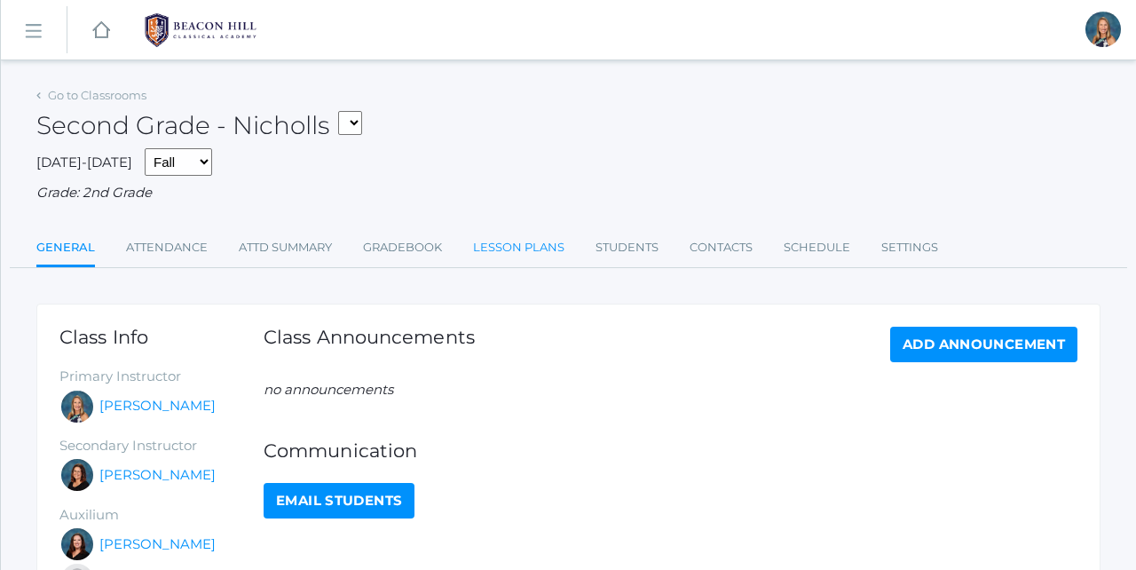
click at [509, 242] on link "Lesson Plans" at bounding box center [518, 247] width 91 height 35
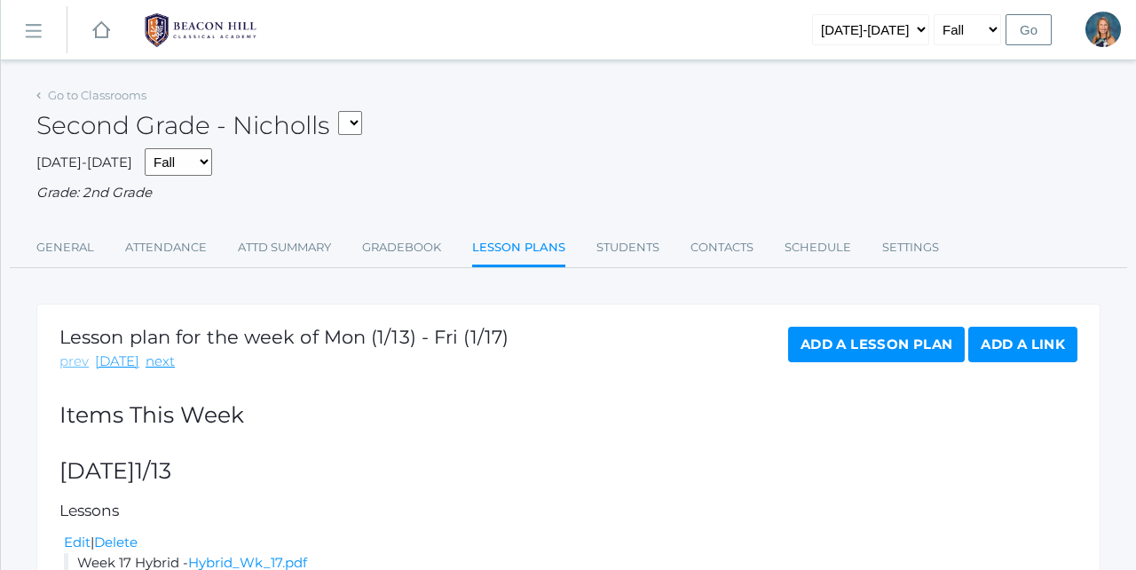
click at [69, 351] on link "prev" at bounding box center [73, 361] width 29 height 20
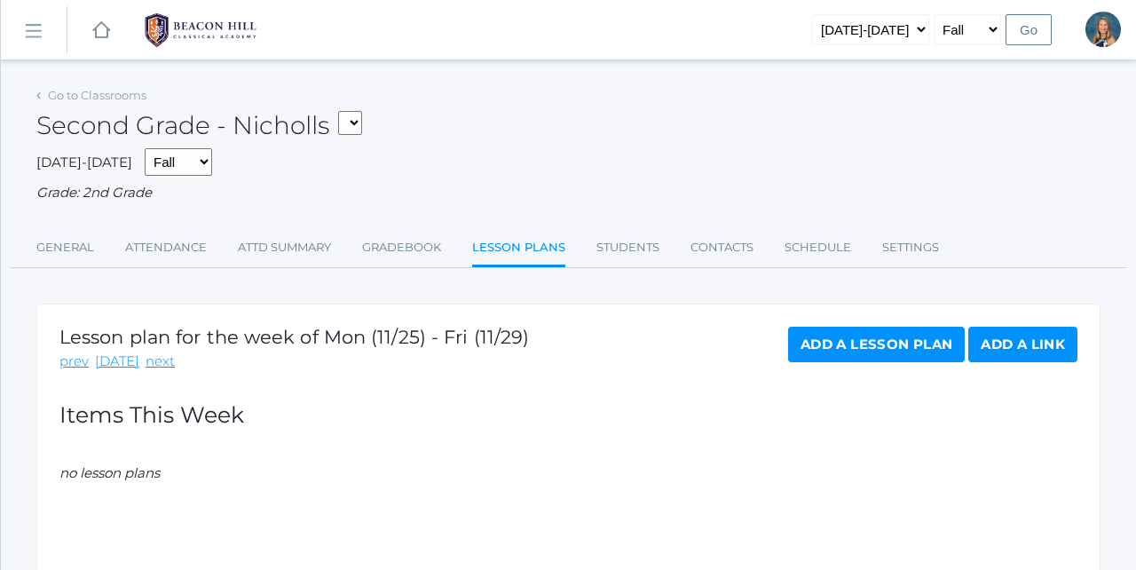
click at [69, 351] on link "prev" at bounding box center [73, 361] width 29 height 20
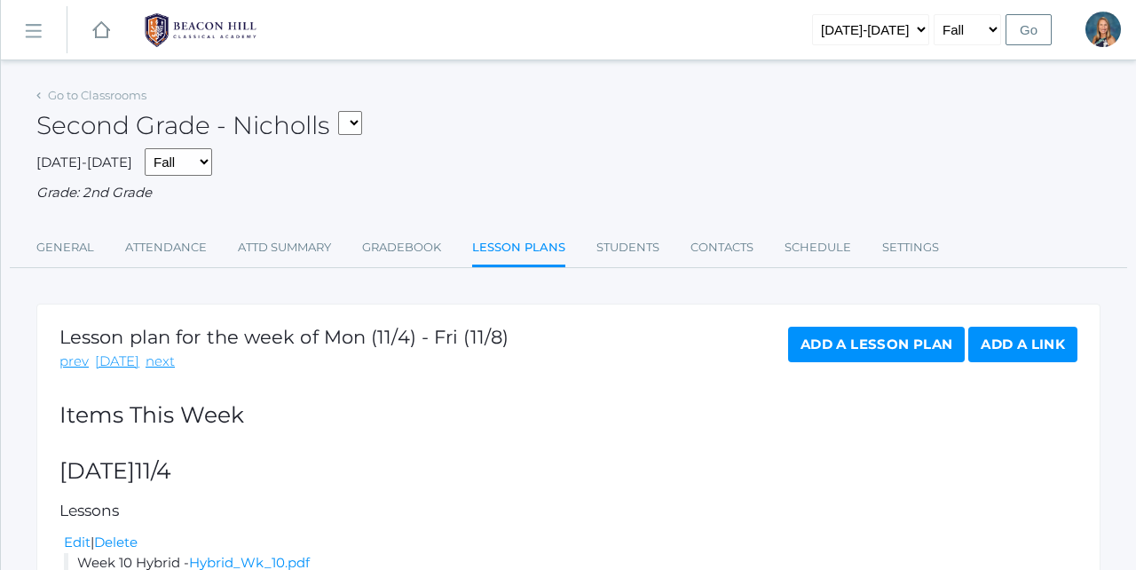
click at [69, 351] on link "prev" at bounding box center [73, 361] width 29 height 20
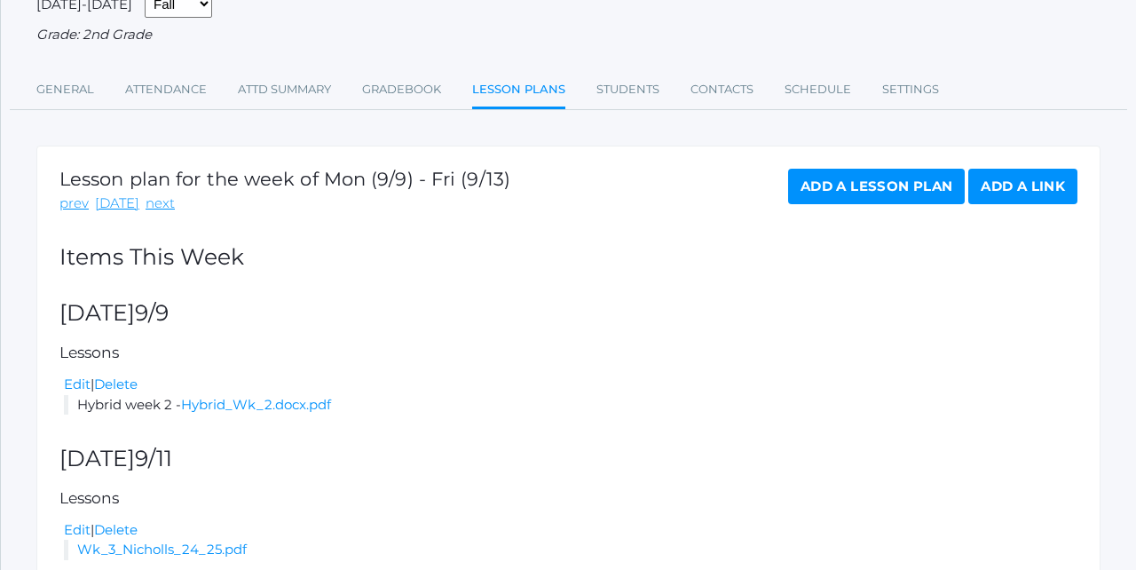
scroll to position [213, 0]
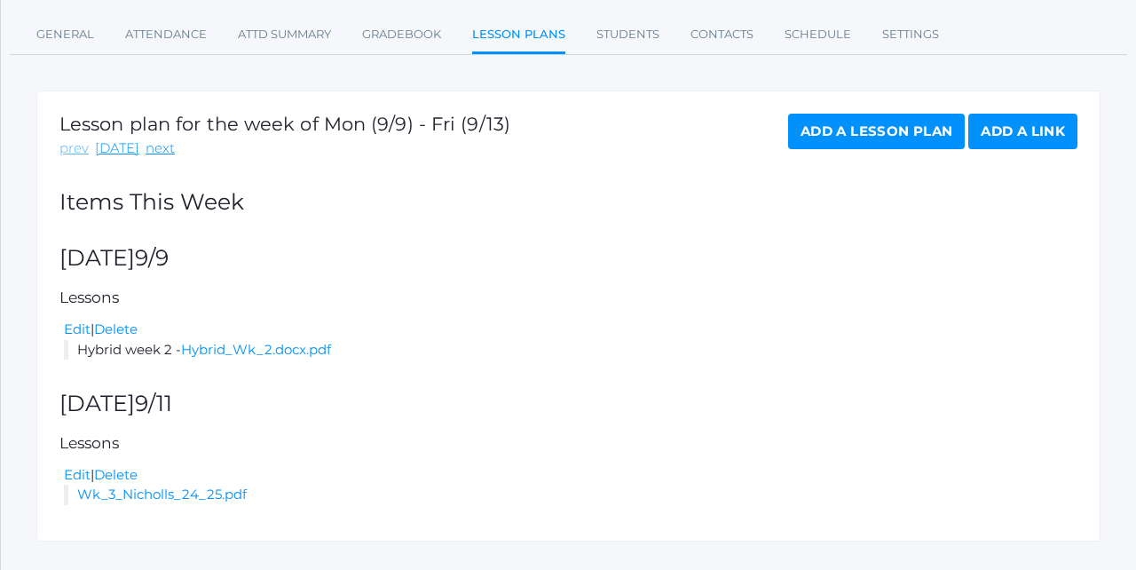
click at [75, 144] on link "prev" at bounding box center [73, 148] width 29 height 20
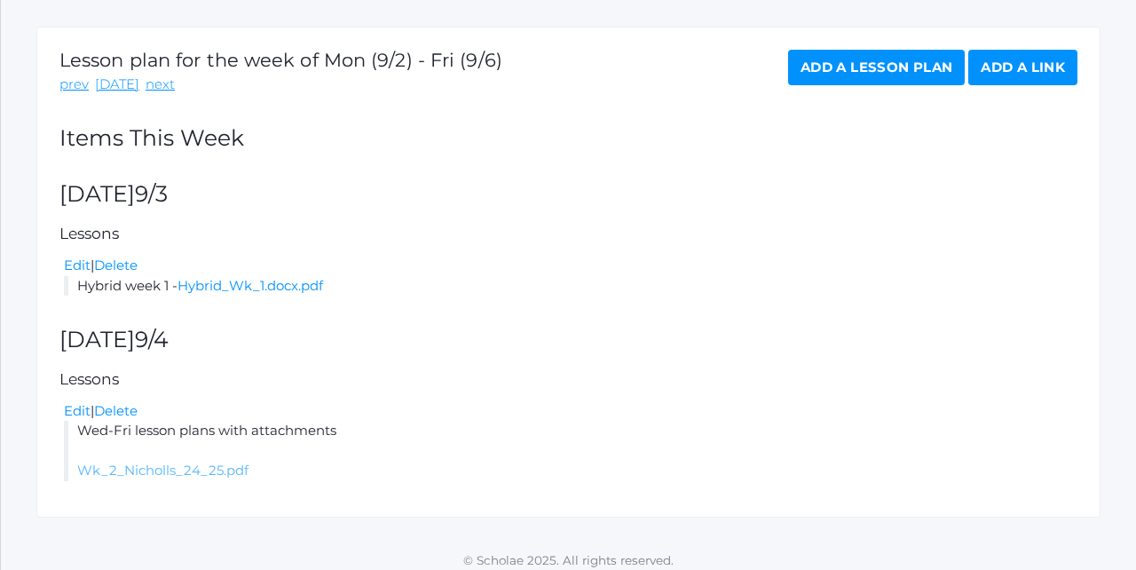
scroll to position [276, 0]
click at [184, 462] on link "Wk_2_Nicholls_24_25.pdf" at bounding box center [162, 470] width 171 height 17
